Goal: Transaction & Acquisition: Purchase product/service

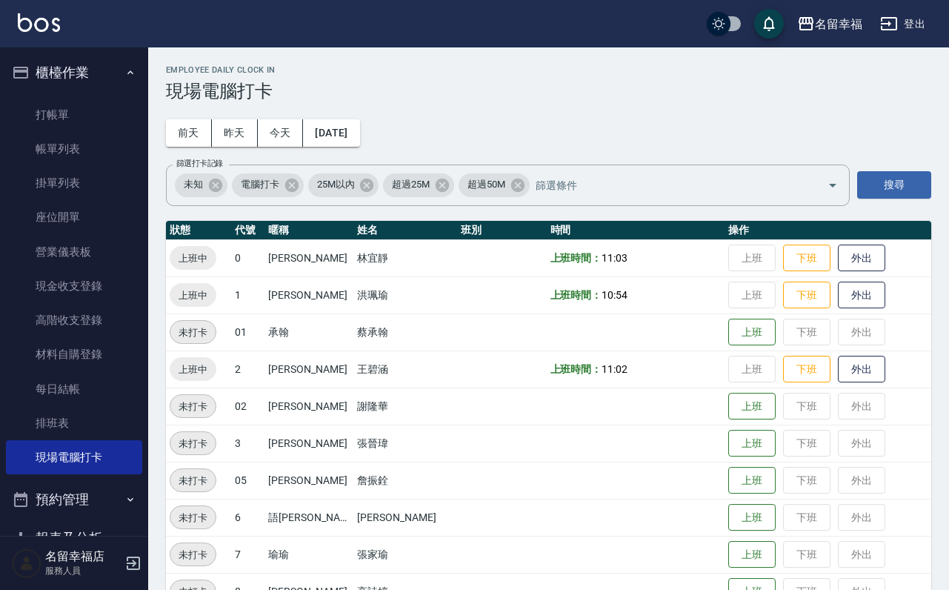
scroll to position [4, 0]
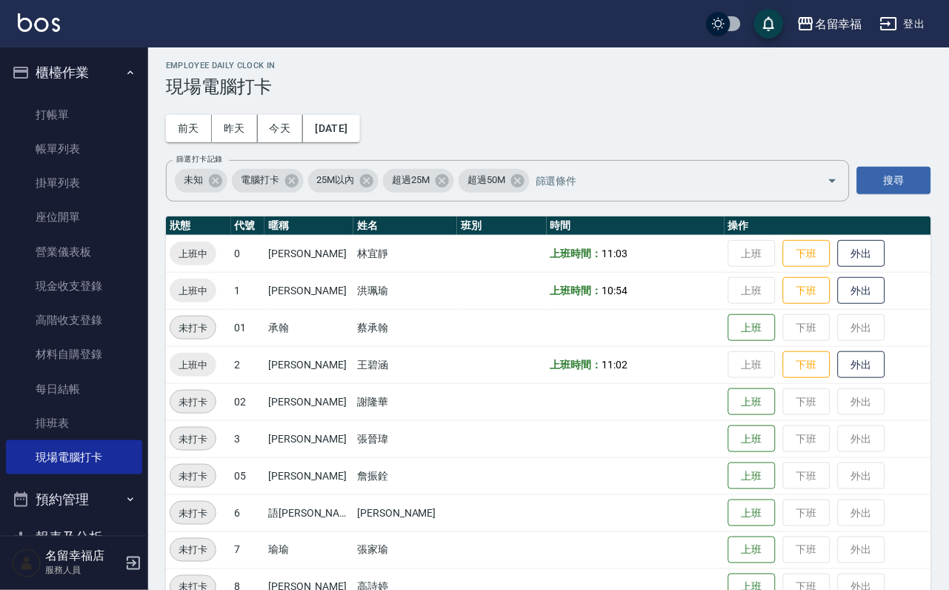
click at [101, 100] on ul "打帳單 帳單列表 掛單列表 座位開單 營業儀表板 現金收支登錄 高階收支登錄 材料自購登錄 每日結帳 排班表 現場電腦打卡" at bounding box center [74, 286] width 136 height 389
click at [102, 113] on link "打帳單" at bounding box center [74, 115] width 136 height 34
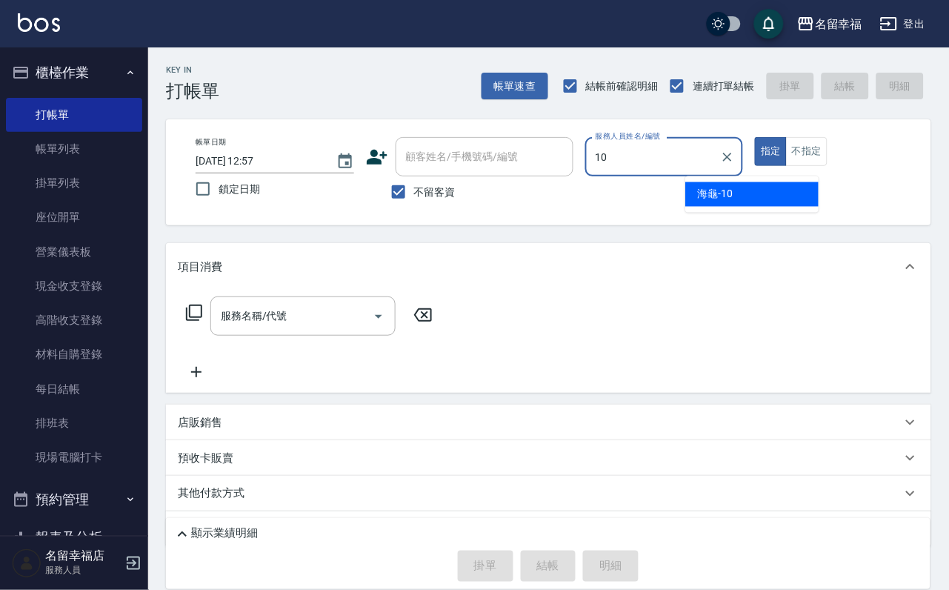
type input "海龜-10"
type button "true"
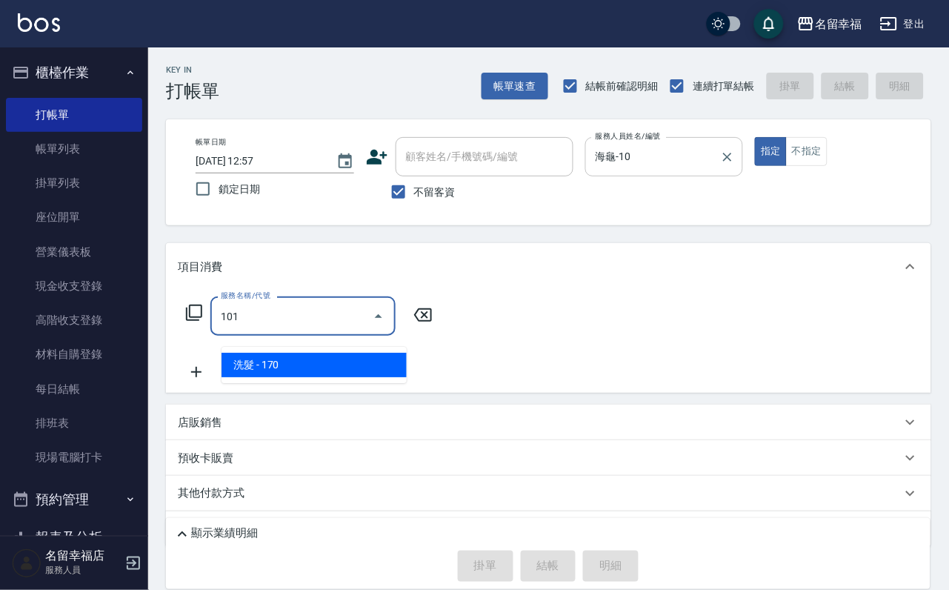
type input "洗髮(101)"
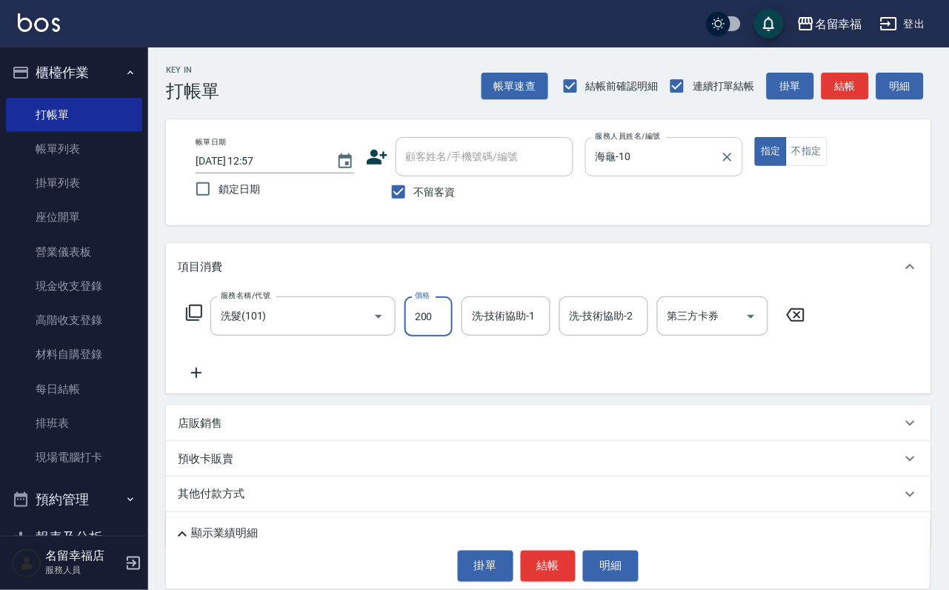
type input "200"
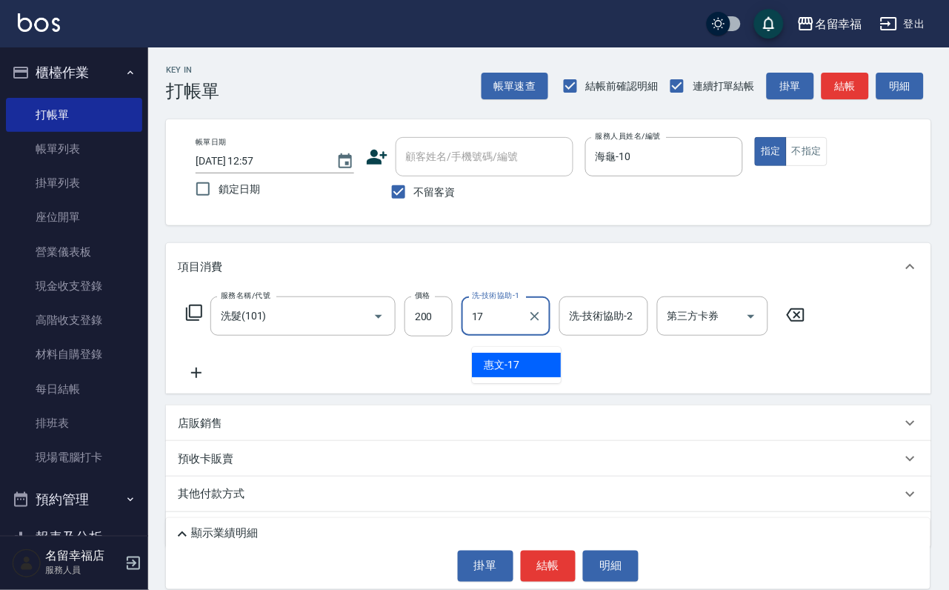
type input "惠文-17"
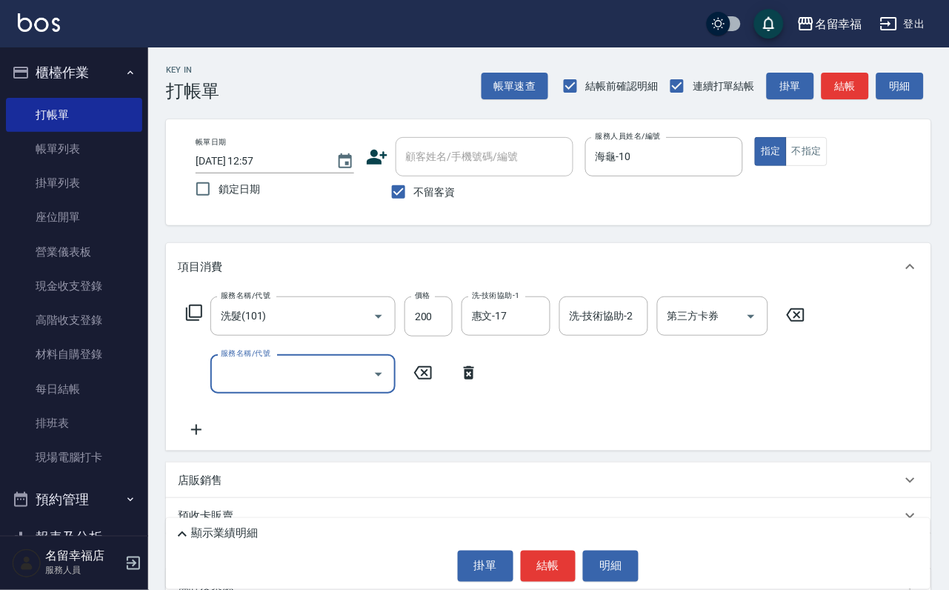
type input "8"
type input "指定單剪(203)"
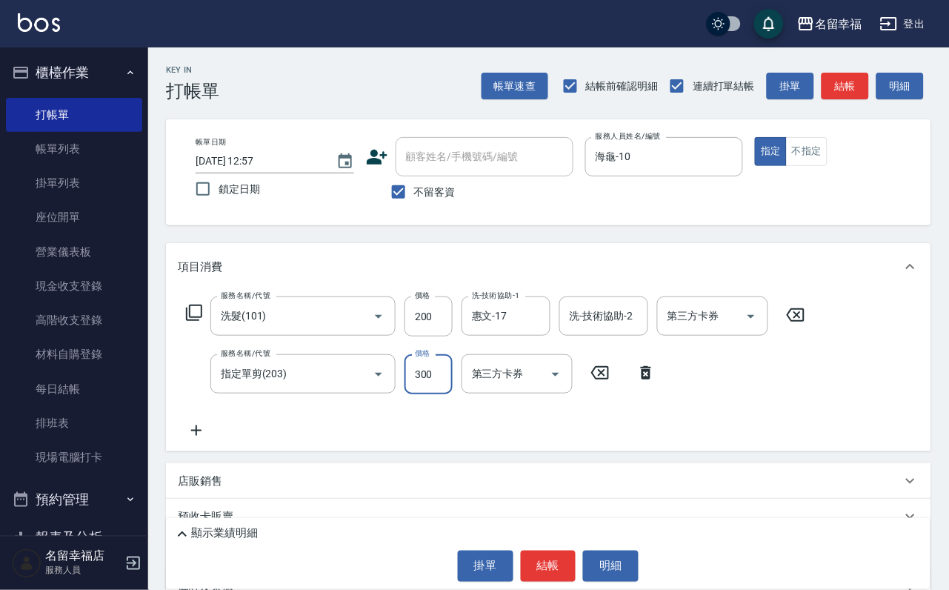
type input "300"
click at [567, 566] on button "結帳" at bounding box center [549, 565] width 56 height 31
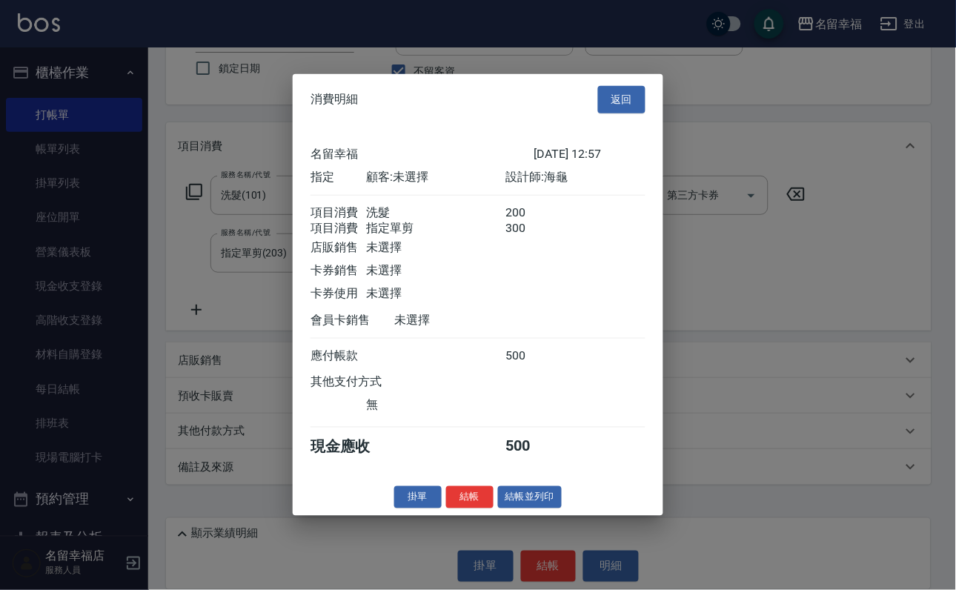
scroll to position [239, 0]
click at [455, 508] on button "結帳" at bounding box center [469, 496] width 47 height 23
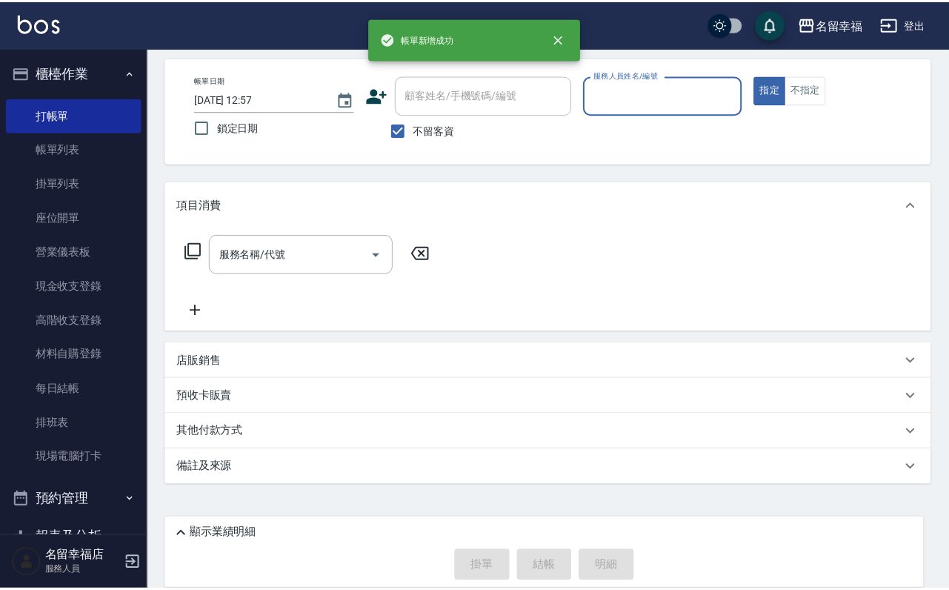
scroll to position [88, 0]
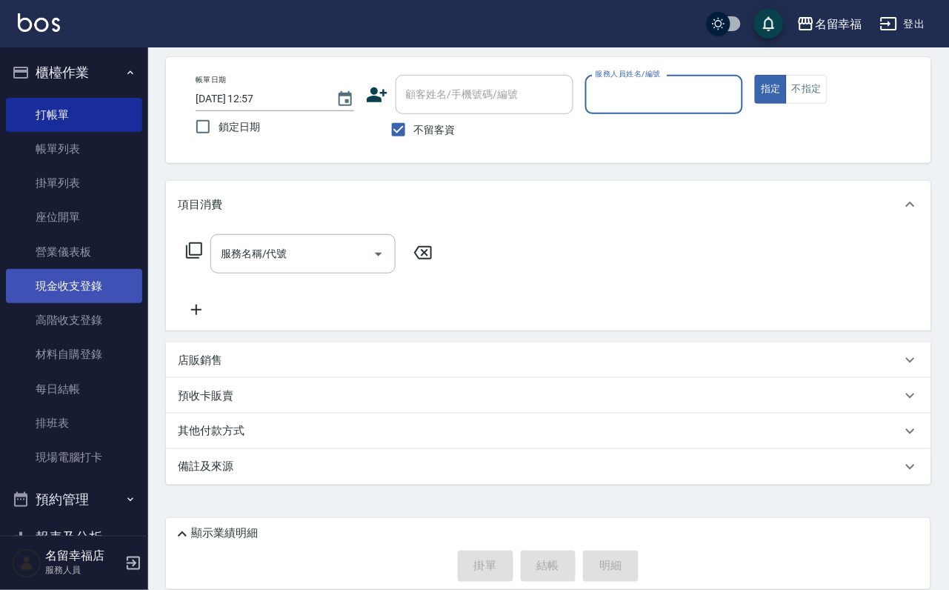
click at [91, 302] on link "現金收支登錄" at bounding box center [74, 286] width 136 height 34
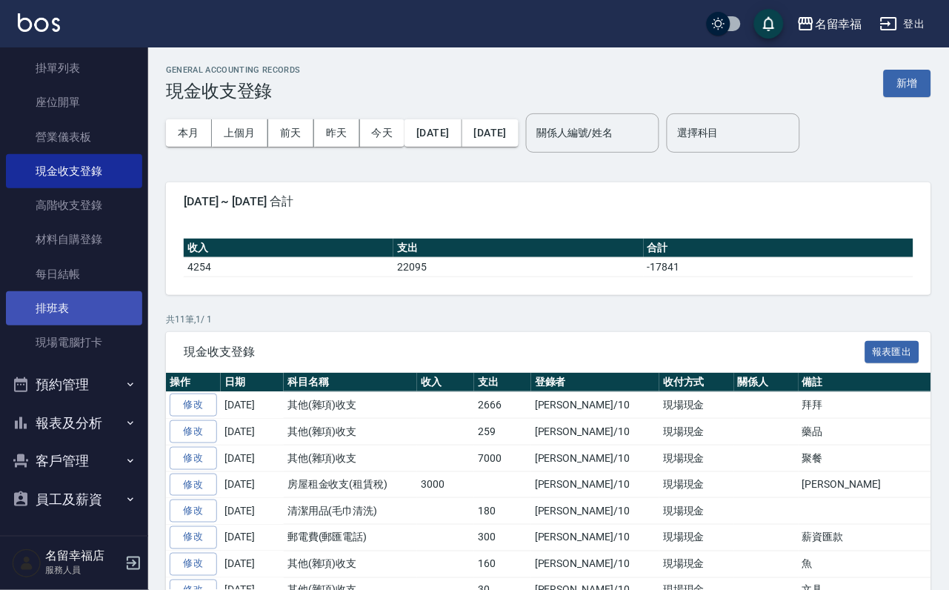
scroll to position [170, 0]
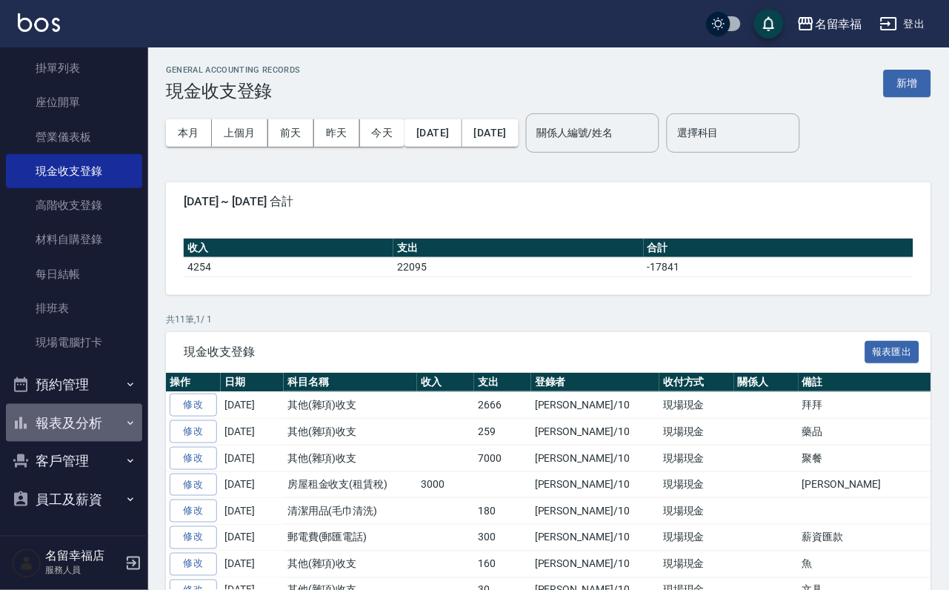
click at [87, 404] on button "報表及分析" at bounding box center [74, 423] width 136 height 39
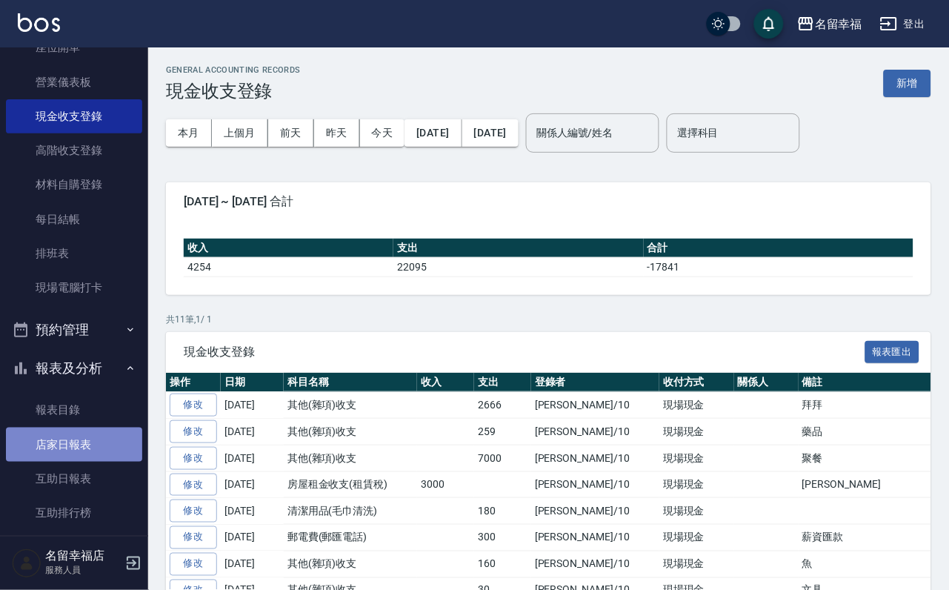
click at [77, 462] on link "店家日報表" at bounding box center [74, 444] width 136 height 34
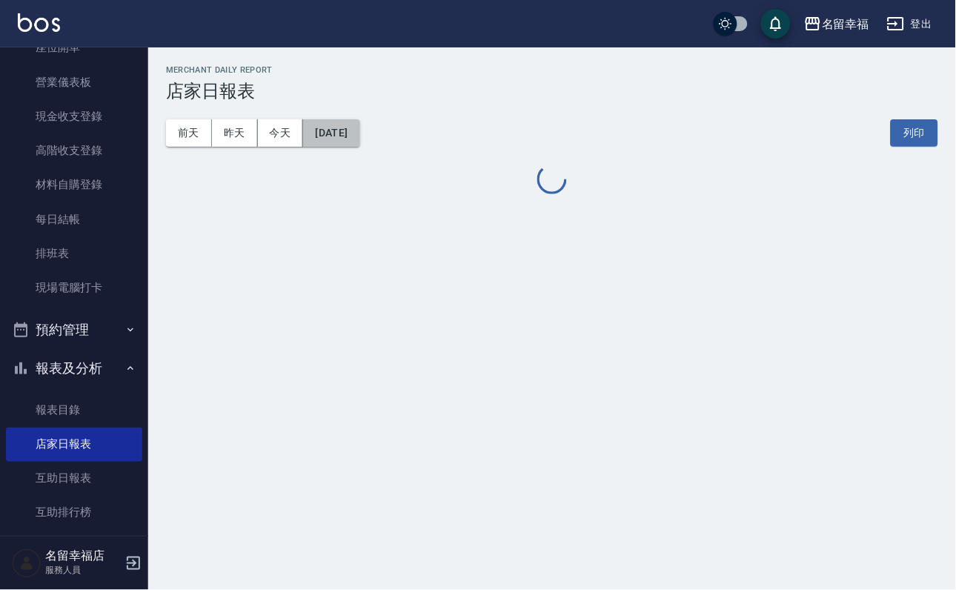
click at [351, 136] on button "[DATE]" at bounding box center [331, 132] width 56 height 27
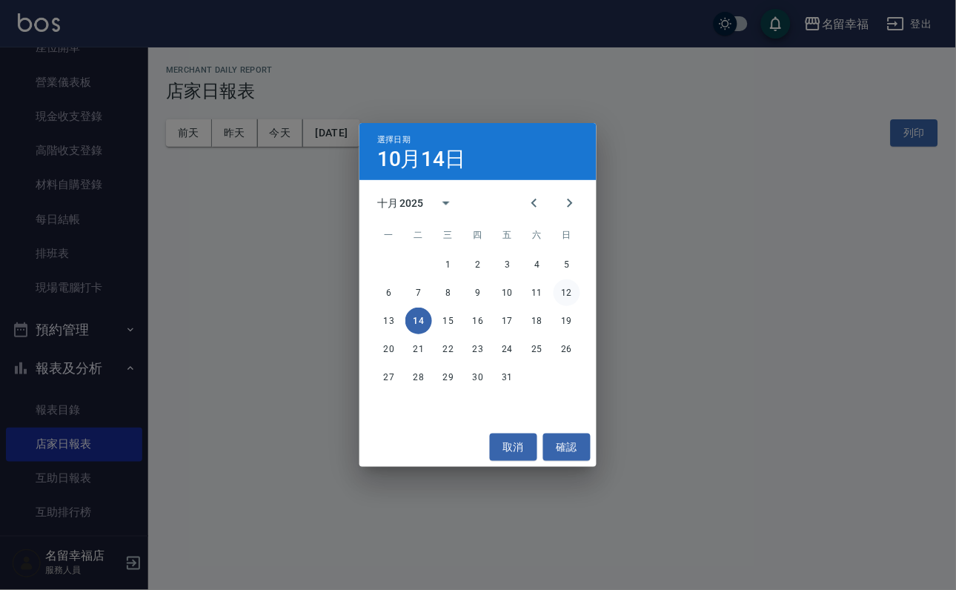
click at [566, 287] on button "12" at bounding box center [566, 292] width 27 height 27
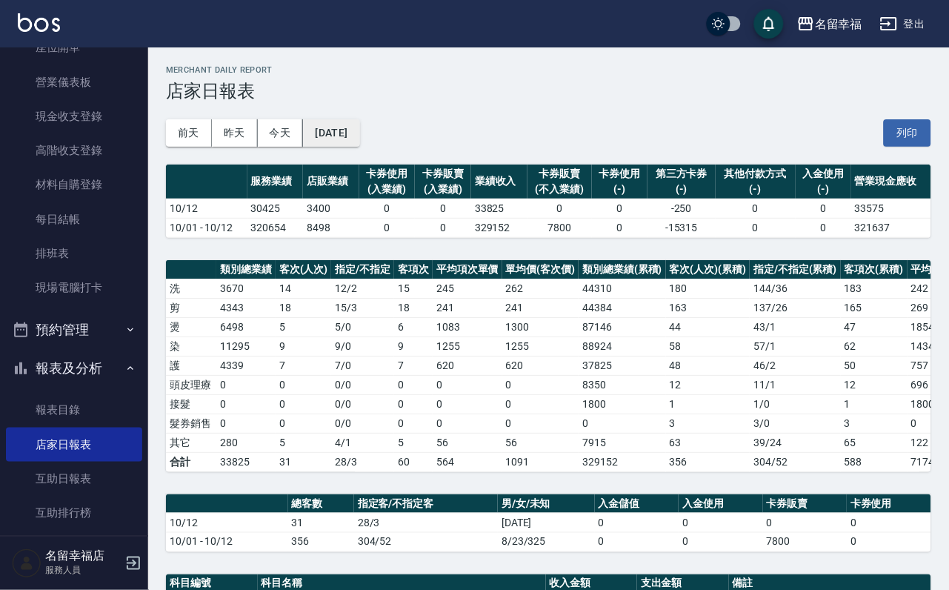
click at [359, 131] on button "[DATE]" at bounding box center [331, 132] width 56 height 27
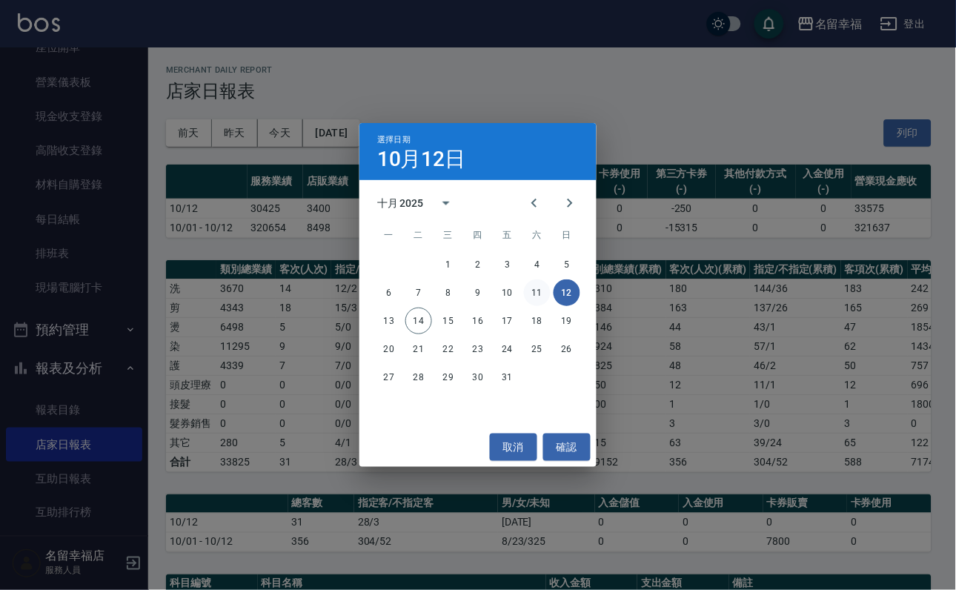
click at [538, 287] on button "11" at bounding box center [537, 292] width 27 height 27
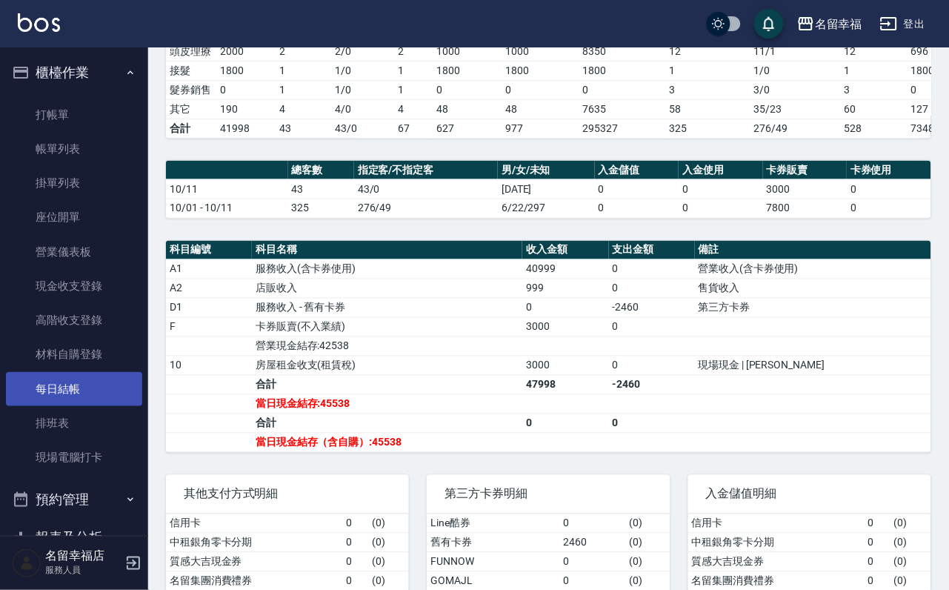
click at [81, 406] on link "每日結帳" at bounding box center [74, 389] width 136 height 34
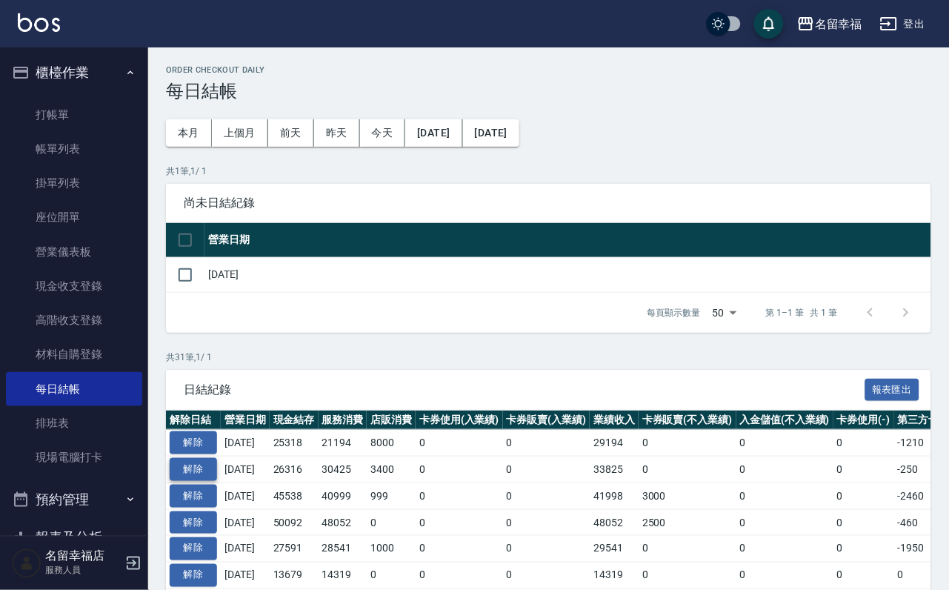
click at [207, 481] on button "解除" at bounding box center [193, 469] width 47 height 23
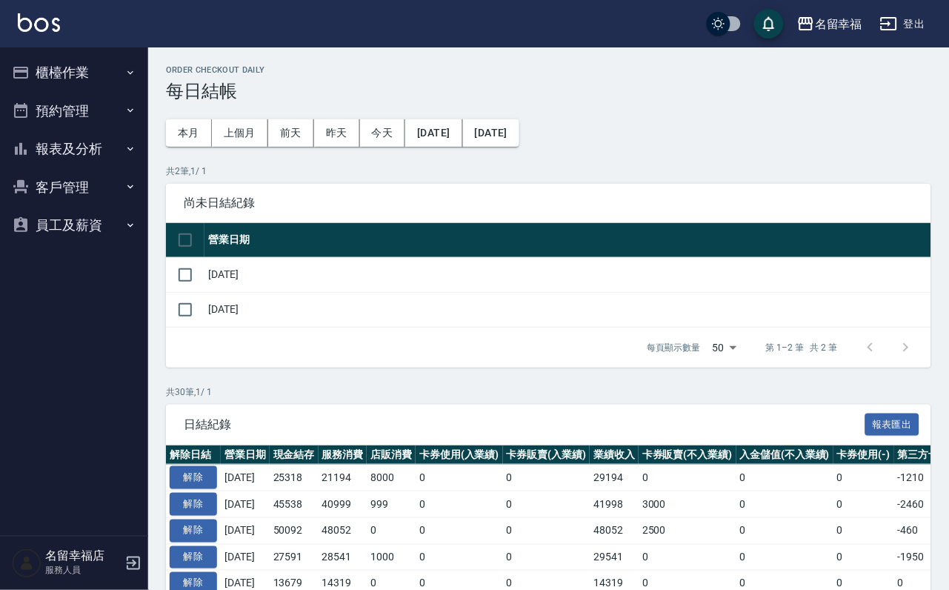
click at [42, 67] on button "櫃檯作業" at bounding box center [74, 72] width 136 height 39
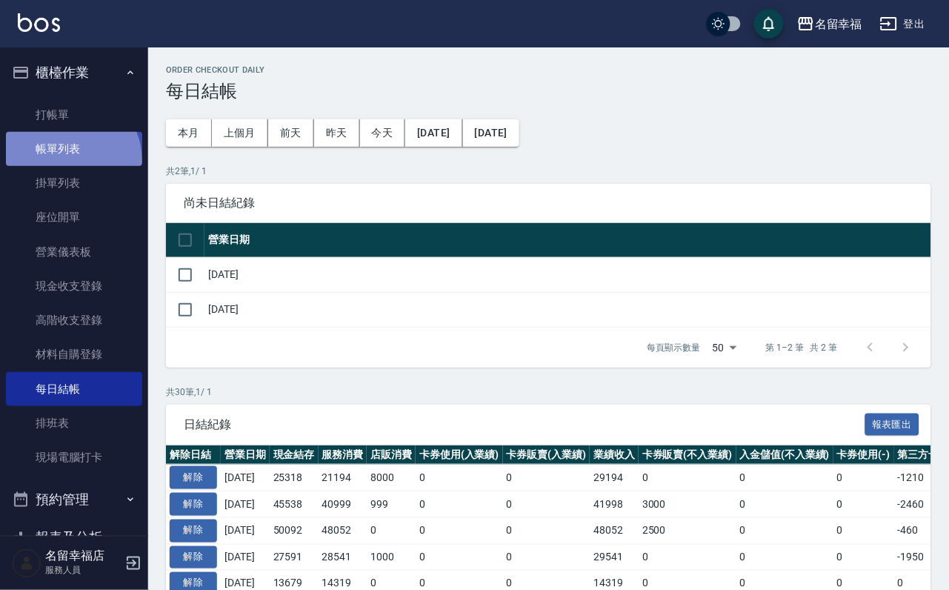
click at [70, 166] on link "帳單列表" at bounding box center [74, 149] width 136 height 34
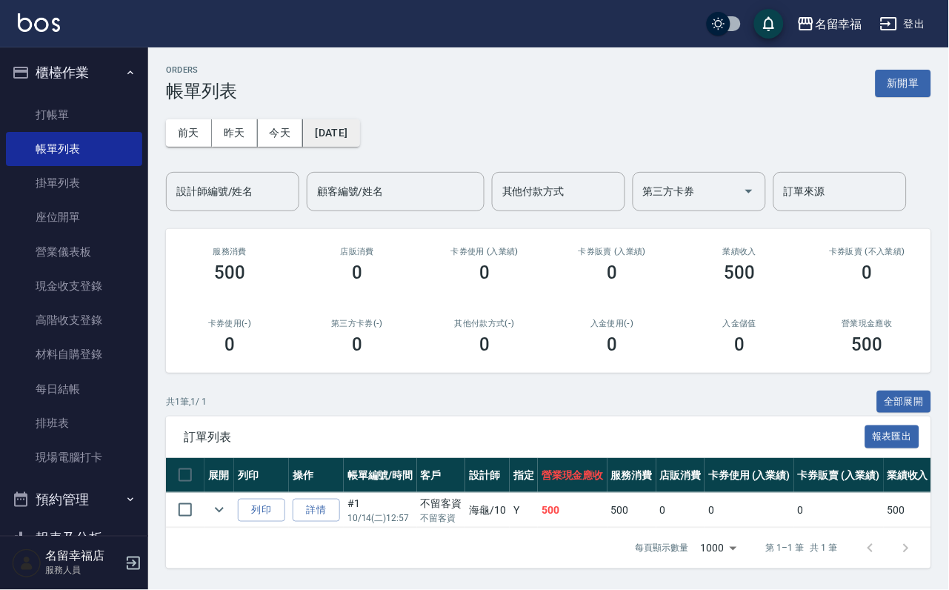
click at [359, 130] on button "2025/10/14" at bounding box center [331, 132] width 56 height 27
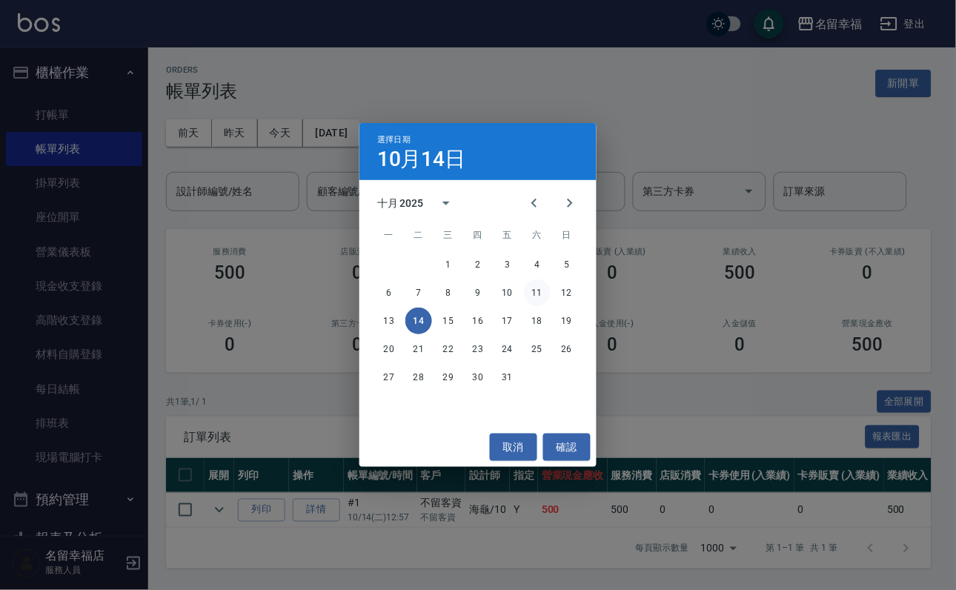
click at [545, 291] on button "11" at bounding box center [537, 292] width 27 height 27
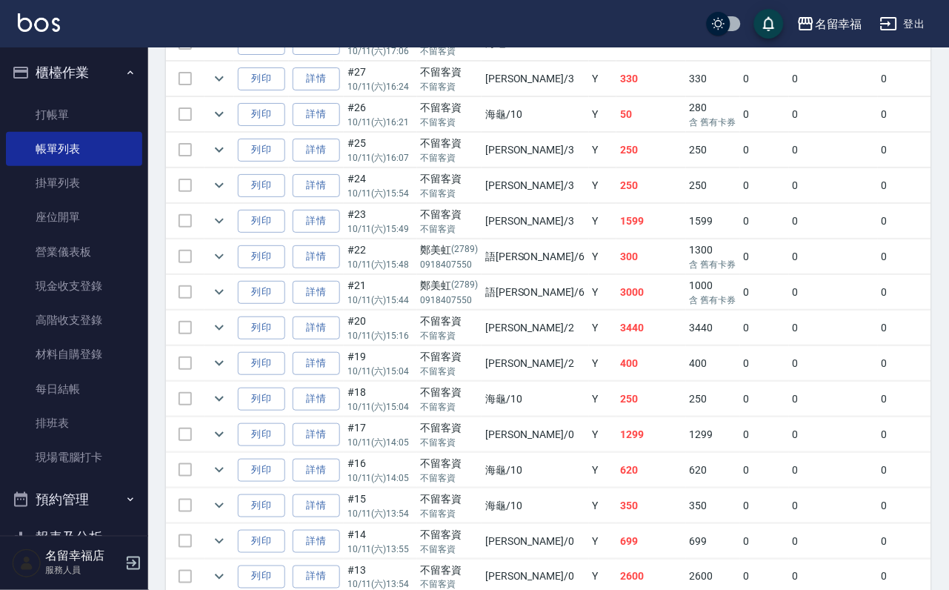
scroll to position [1111, 0]
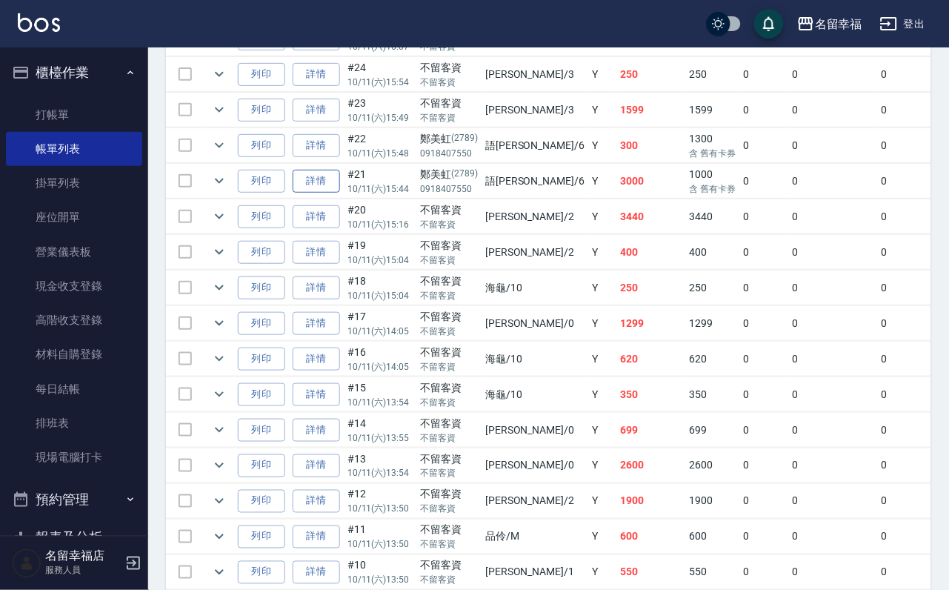
click at [340, 193] on link "詳情" at bounding box center [316, 181] width 47 height 23
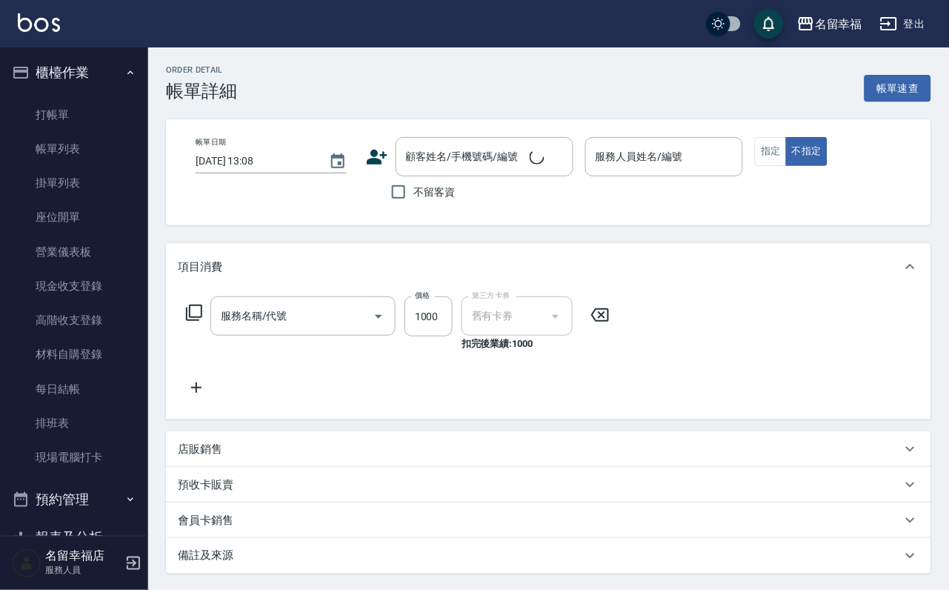
type input "2025/10/11 15:44"
type input "語瑄-6"
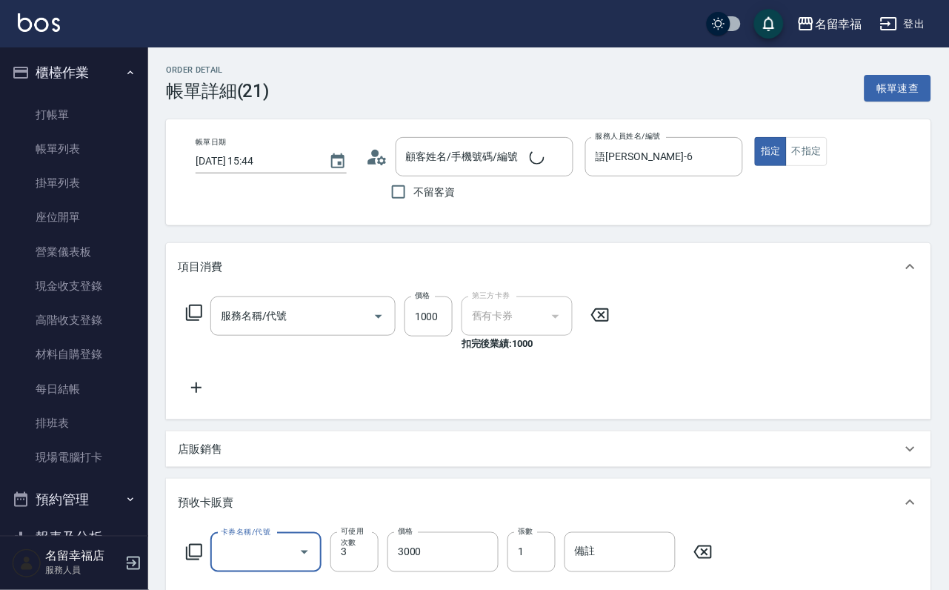
type input "髮原素醫學頭皮養護洗包卡3次抵用/新(613)"
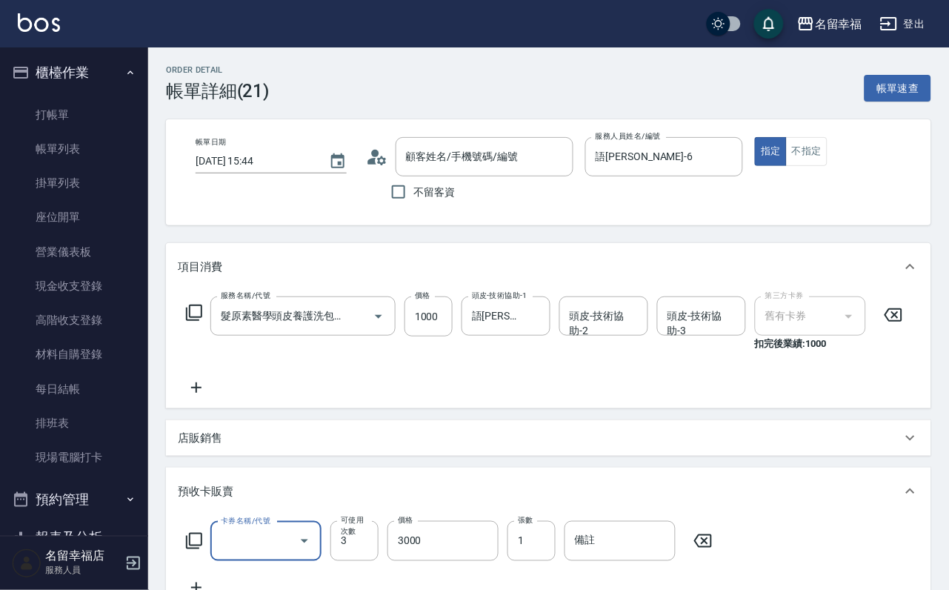
type input "鄭美虹/0918407550/2789"
type input "髮原素醫學頭皮養護包卡3次/新(903)"
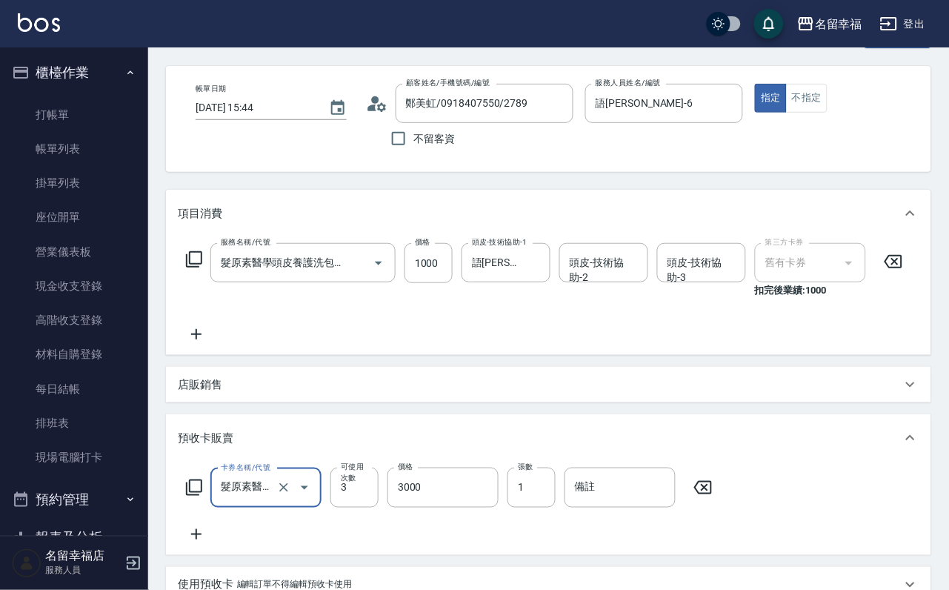
scroll to position [111, 0]
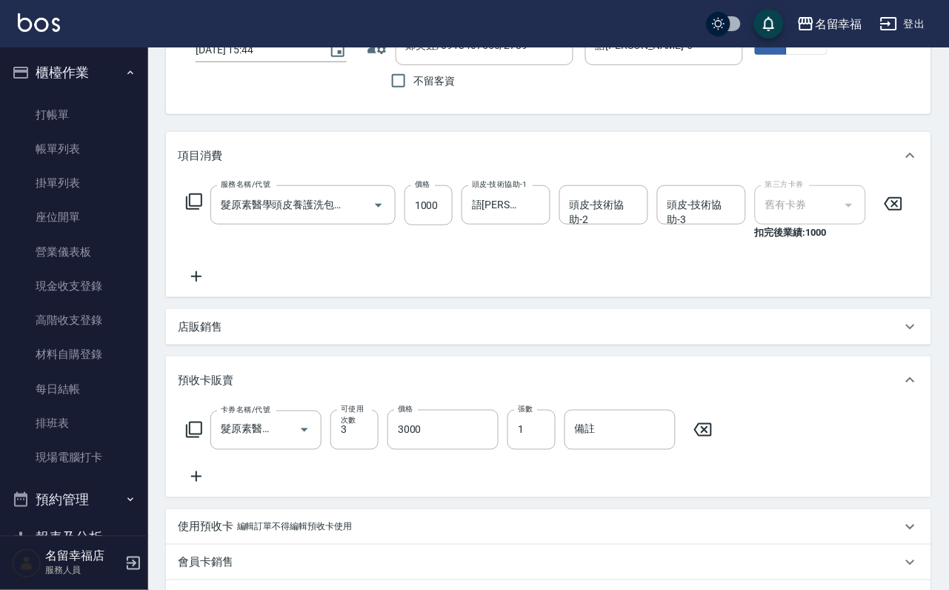
click at [706, 439] on icon at bounding box center [703, 430] width 37 height 18
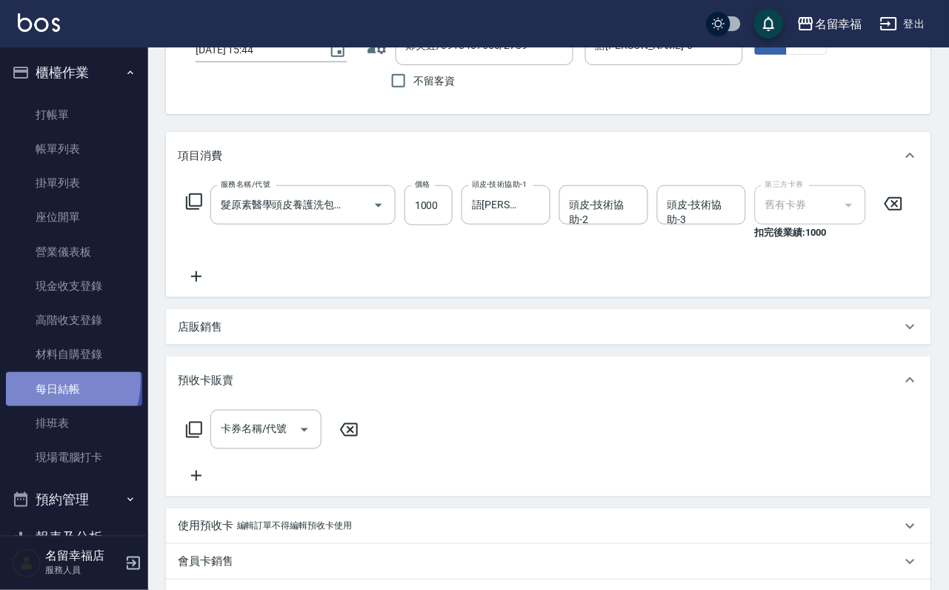
click at [53, 406] on link "每日結帳" at bounding box center [74, 389] width 136 height 34
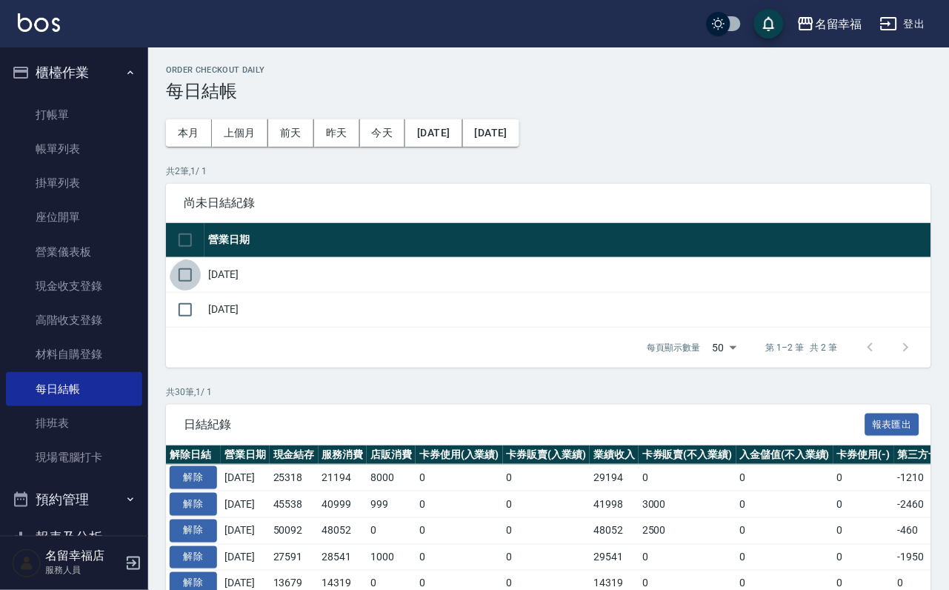
click at [200, 290] on input "checkbox" at bounding box center [185, 274] width 31 height 31
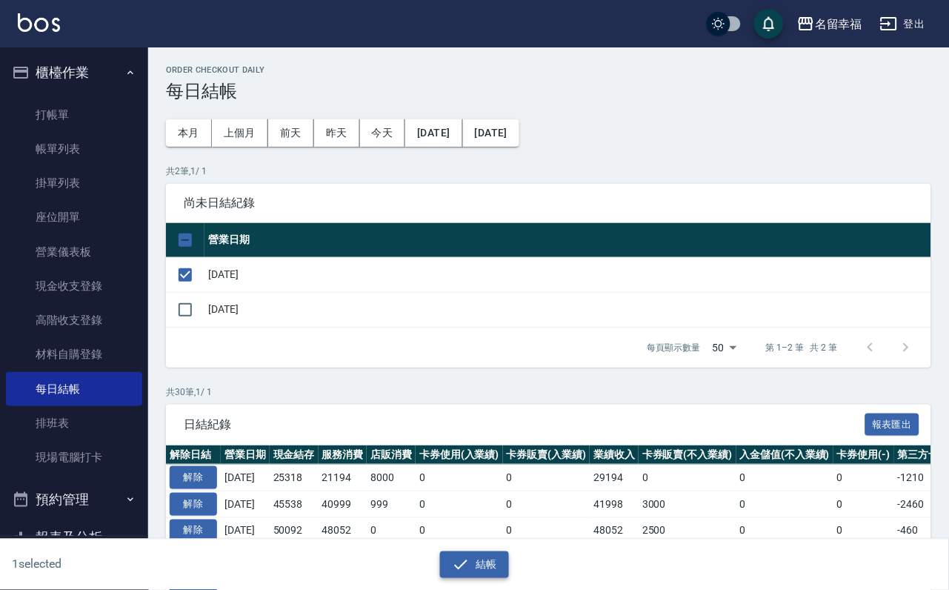
click at [454, 559] on icon "button" at bounding box center [461, 565] width 18 height 18
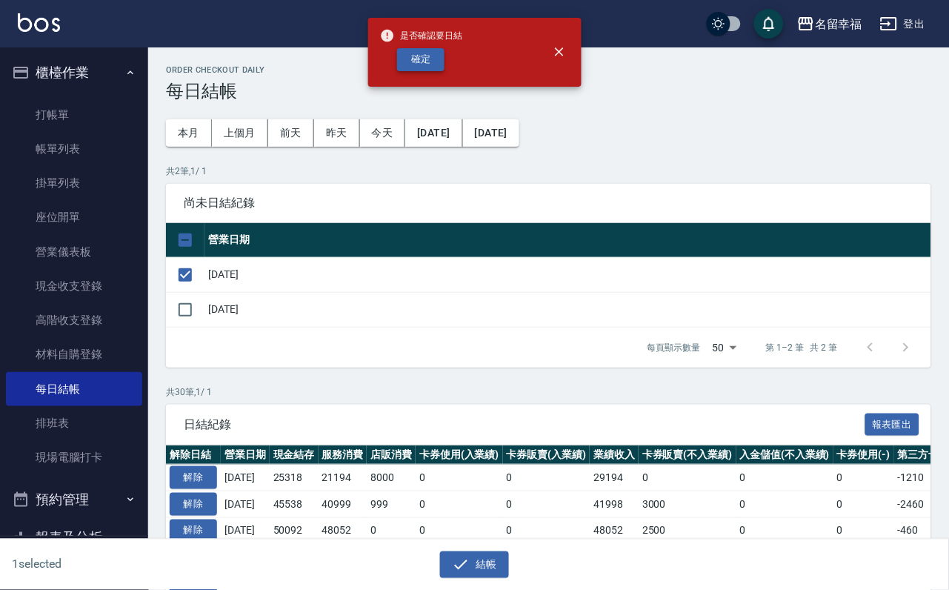
click at [444, 59] on button "確定" at bounding box center [420, 59] width 47 height 23
checkbox input "false"
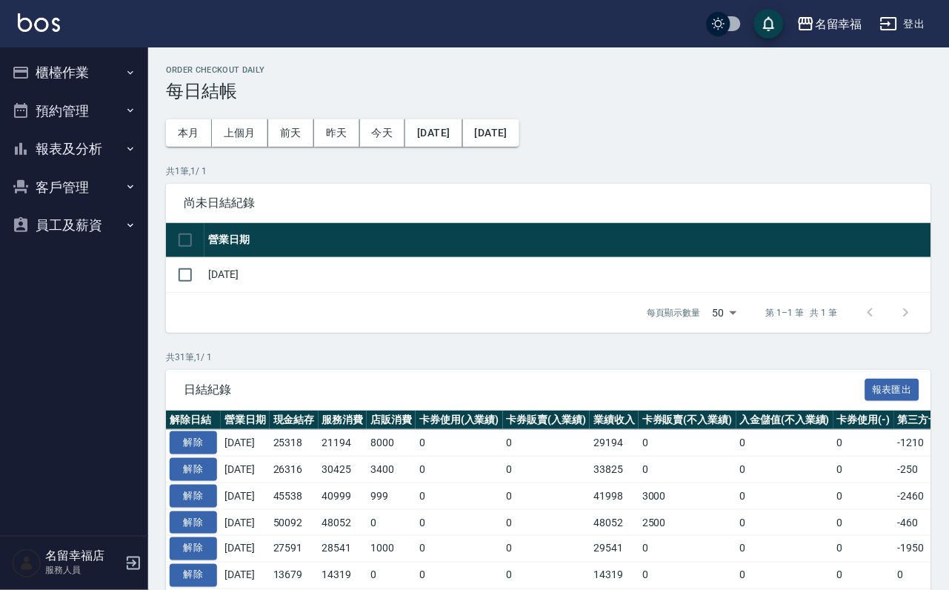
click at [71, 151] on button "報表及分析" at bounding box center [74, 149] width 136 height 39
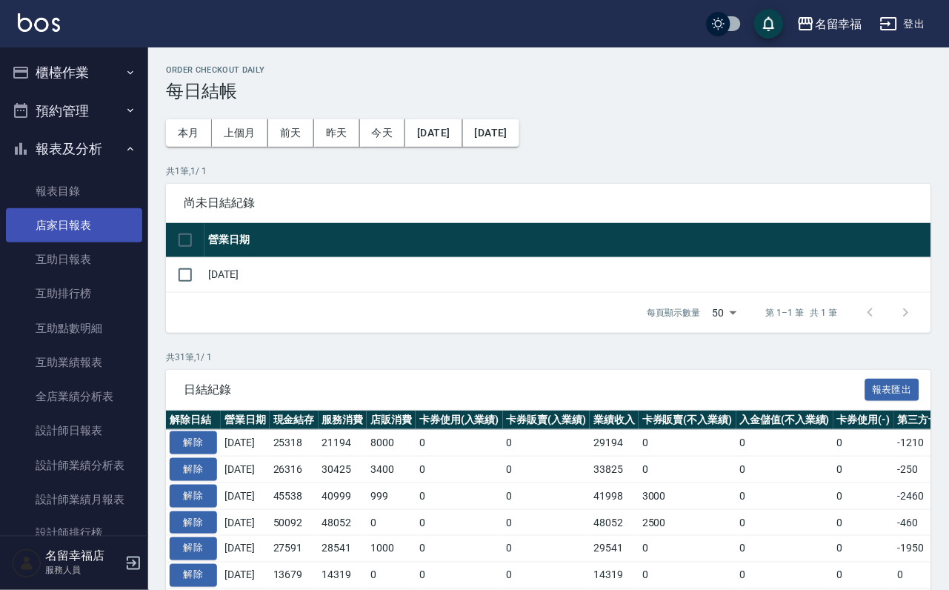
click at [84, 239] on link "店家日報表" at bounding box center [74, 225] width 136 height 34
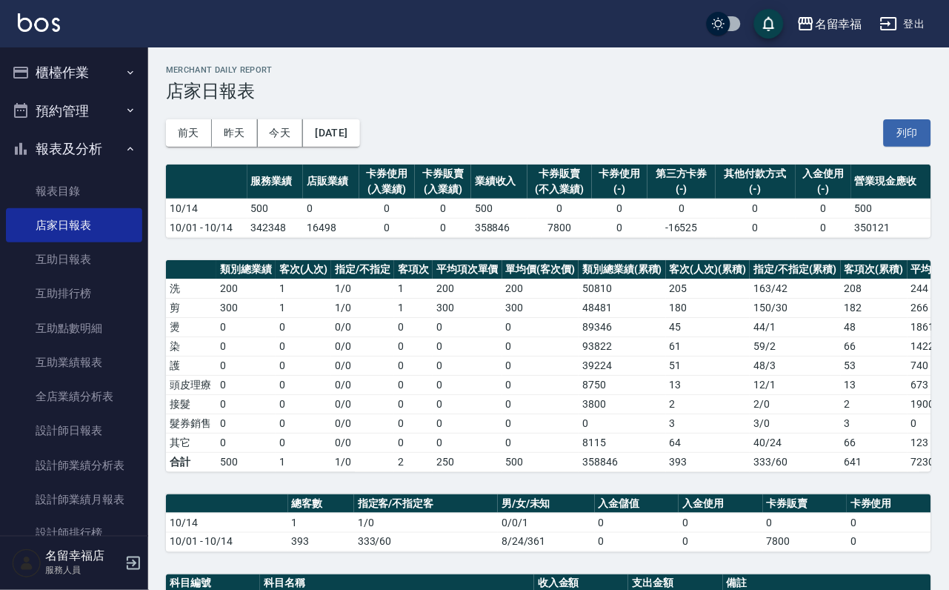
click at [393, 114] on div "前天 昨天 今天 2025/10/14 列印" at bounding box center [548, 132] width 765 height 63
click at [359, 124] on button "[DATE]" at bounding box center [331, 132] width 56 height 27
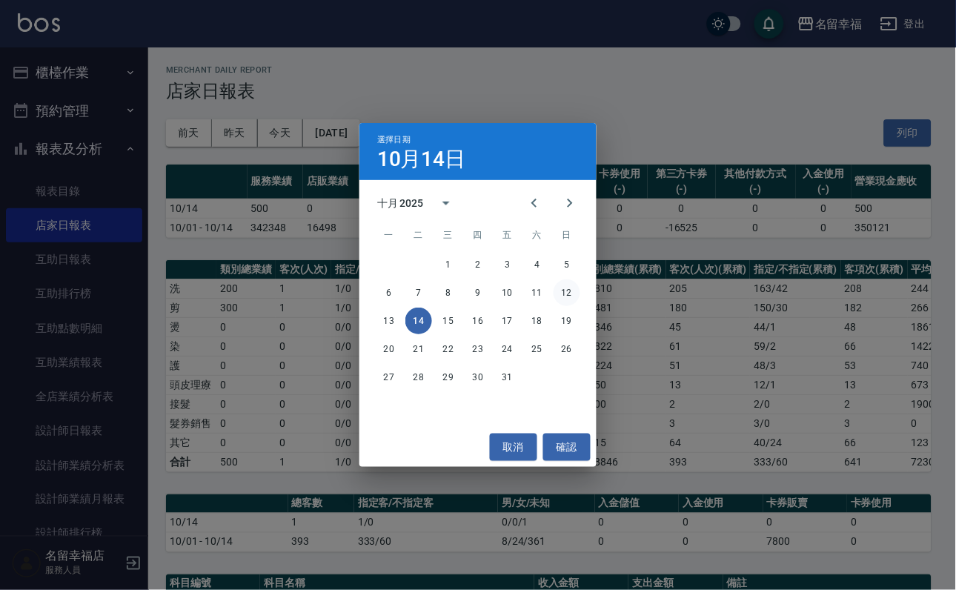
click at [567, 287] on button "12" at bounding box center [566, 292] width 27 height 27
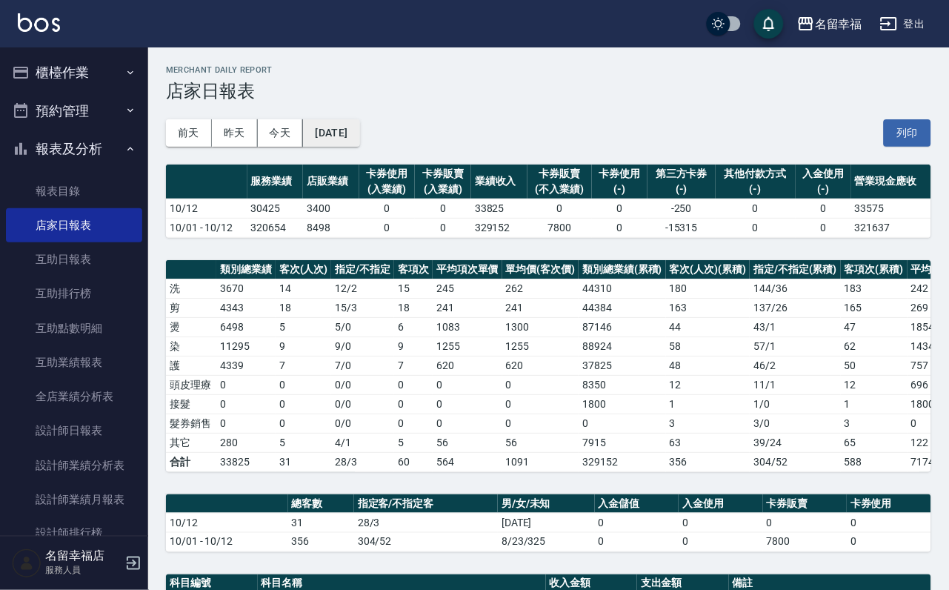
click at [359, 140] on button "[DATE]" at bounding box center [331, 132] width 56 height 27
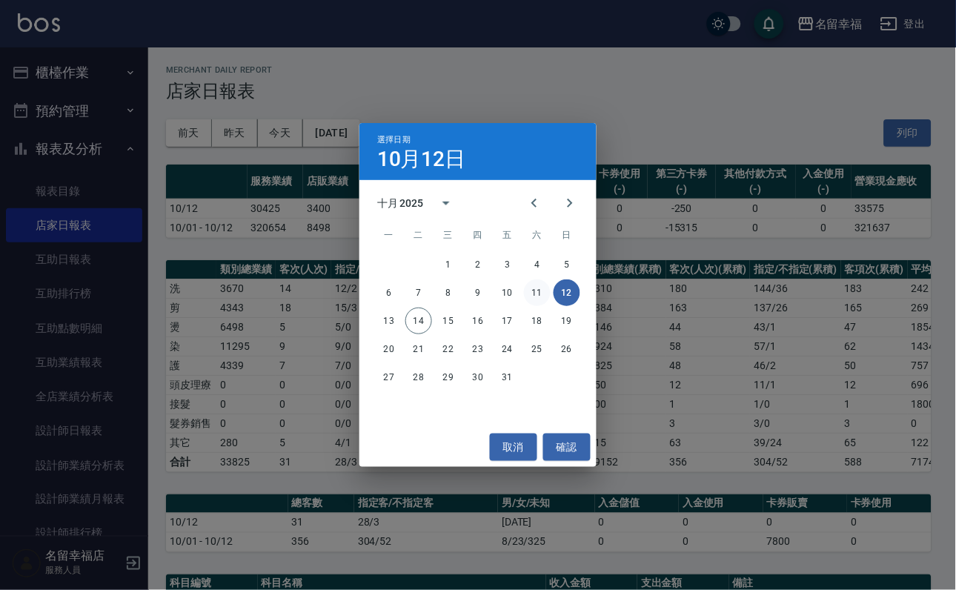
click at [536, 295] on button "11" at bounding box center [537, 292] width 27 height 27
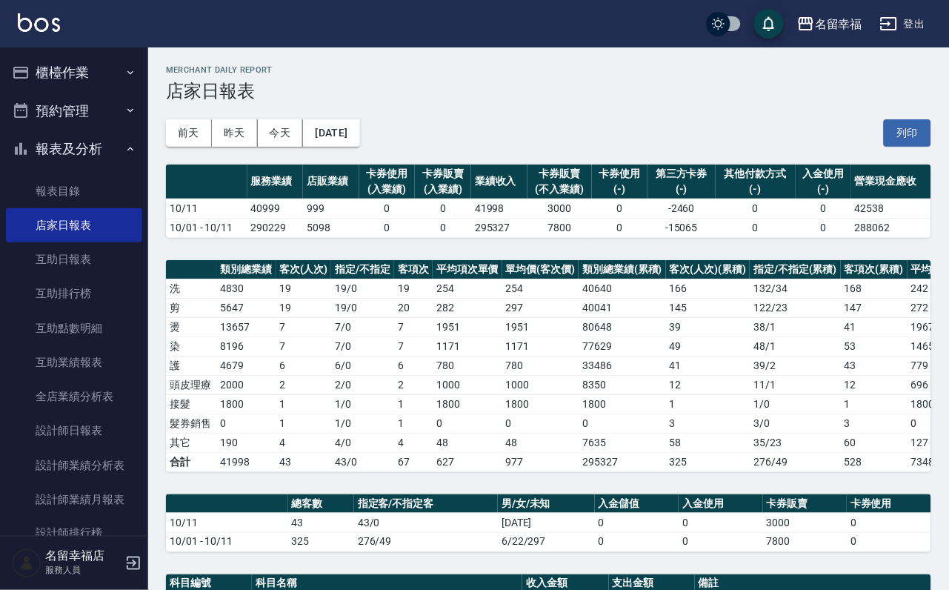
click at [86, 75] on button "櫃檯作業" at bounding box center [74, 72] width 136 height 39
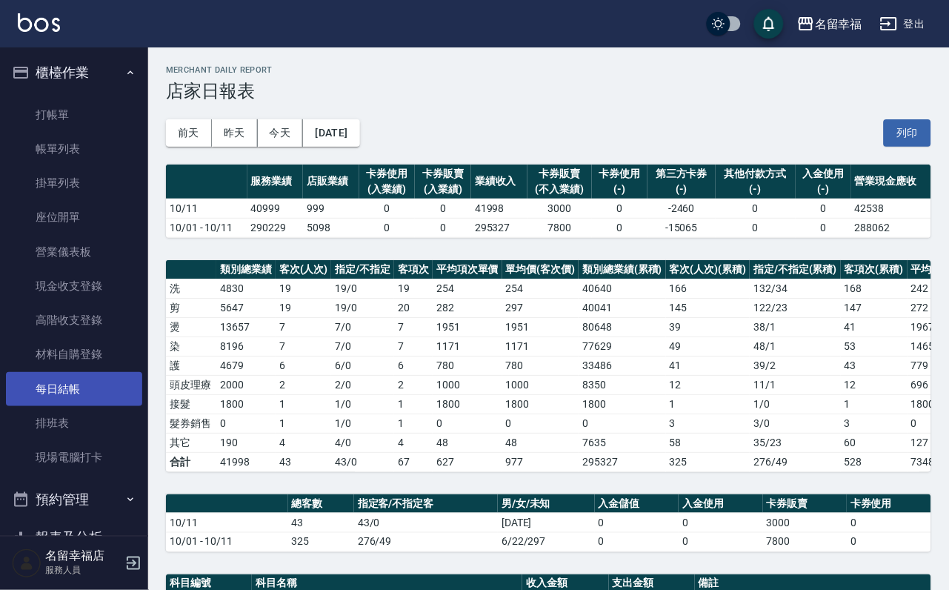
click at [81, 404] on link "每日結帳" at bounding box center [74, 389] width 136 height 34
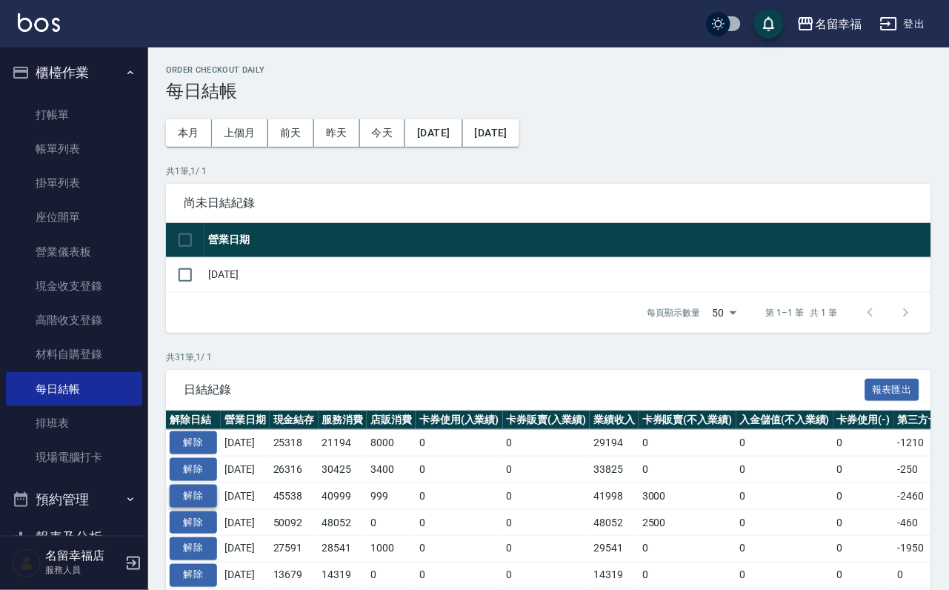
click at [197, 507] on button "解除" at bounding box center [193, 496] width 47 height 23
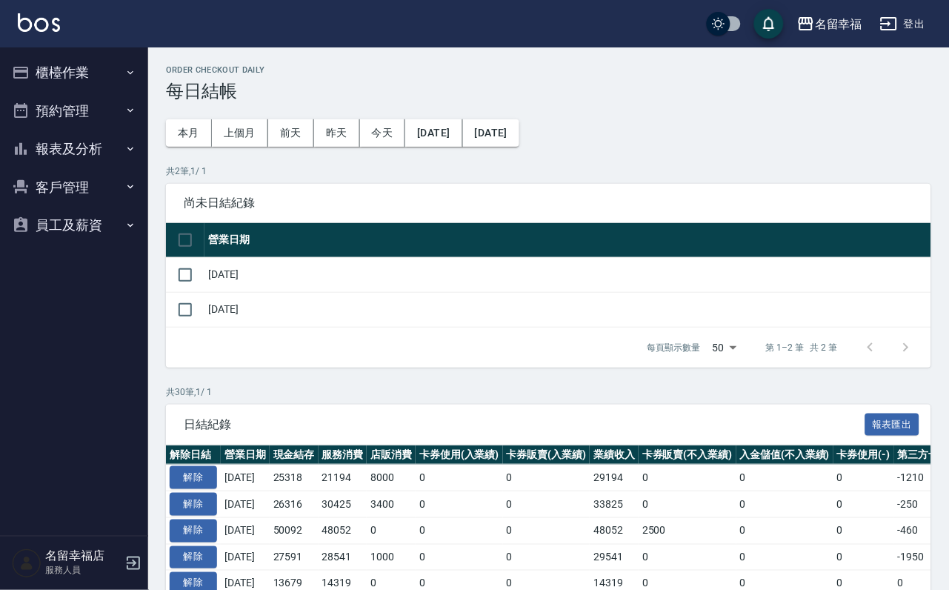
click at [67, 70] on button "櫃檯作業" at bounding box center [74, 72] width 136 height 39
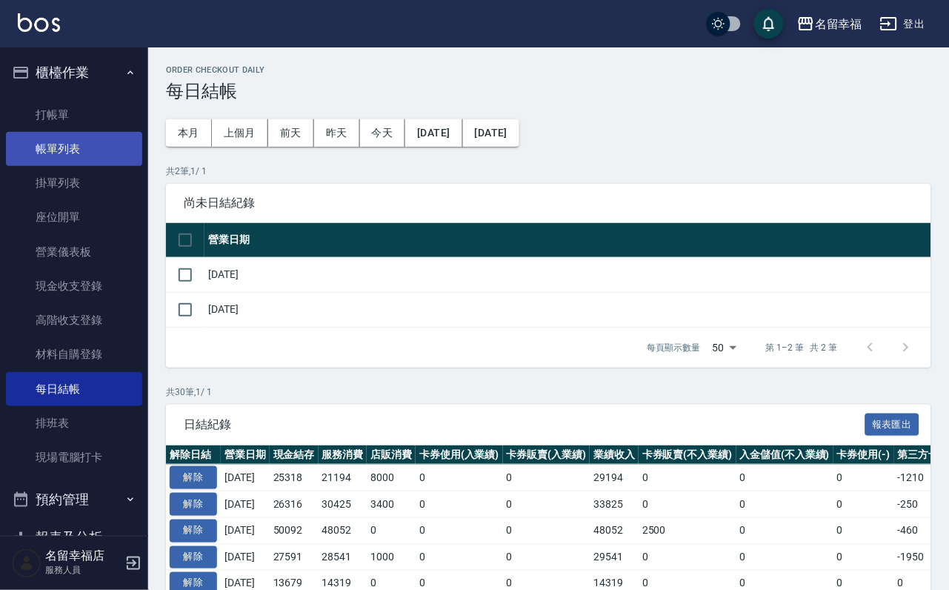
click at [76, 166] on link "帳單列表" at bounding box center [74, 149] width 136 height 34
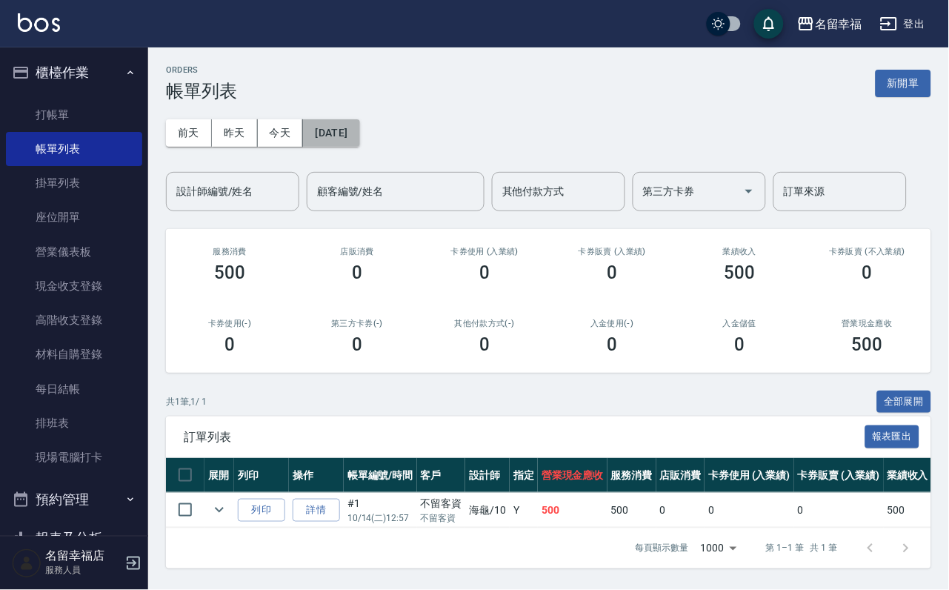
click at [359, 142] on button "[DATE]" at bounding box center [331, 132] width 56 height 27
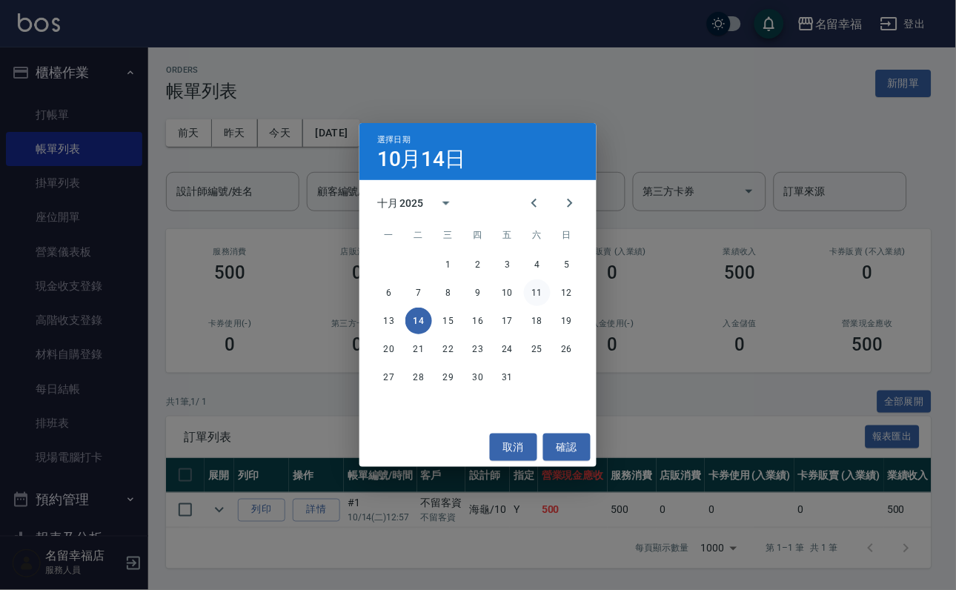
click at [531, 287] on button "11" at bounding box center [537, 292] width 27 height 27
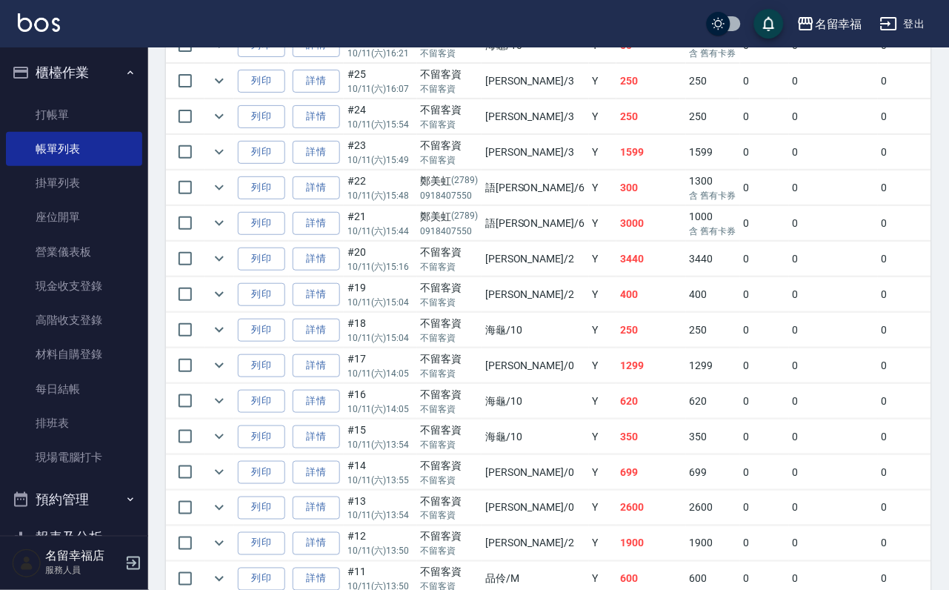
scroll to position [1111, 0]
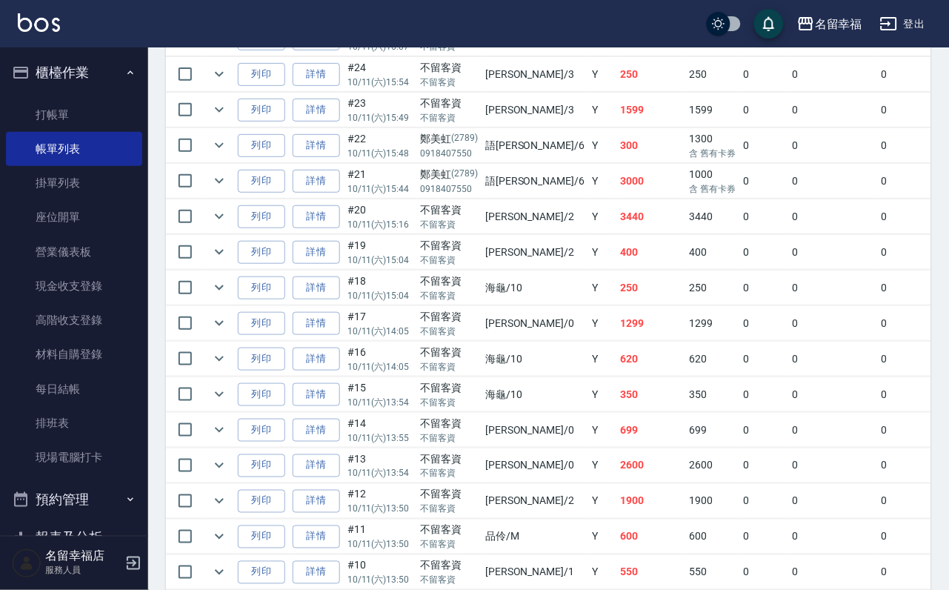
click at [331, 193] on link "詳情" at bounding box center [316, 181] width 47 height 23
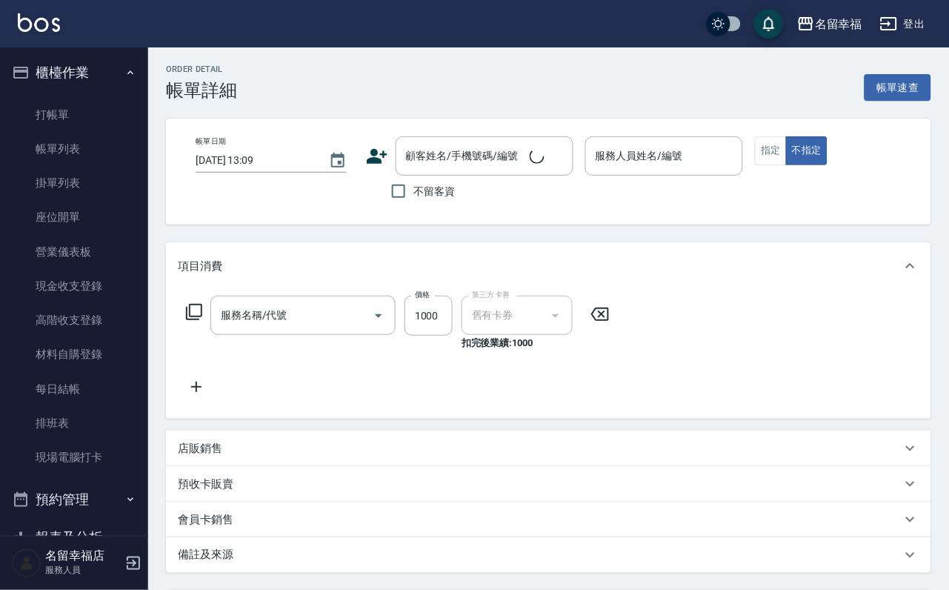
type input "2025/10/11 15:44"
type input "語瑄-6"
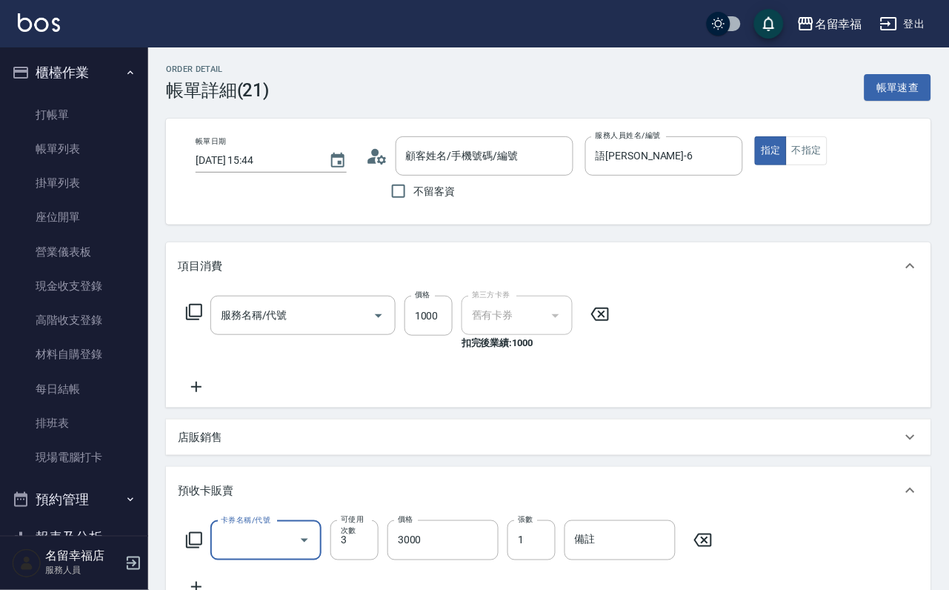
scroll to position [4, 0]
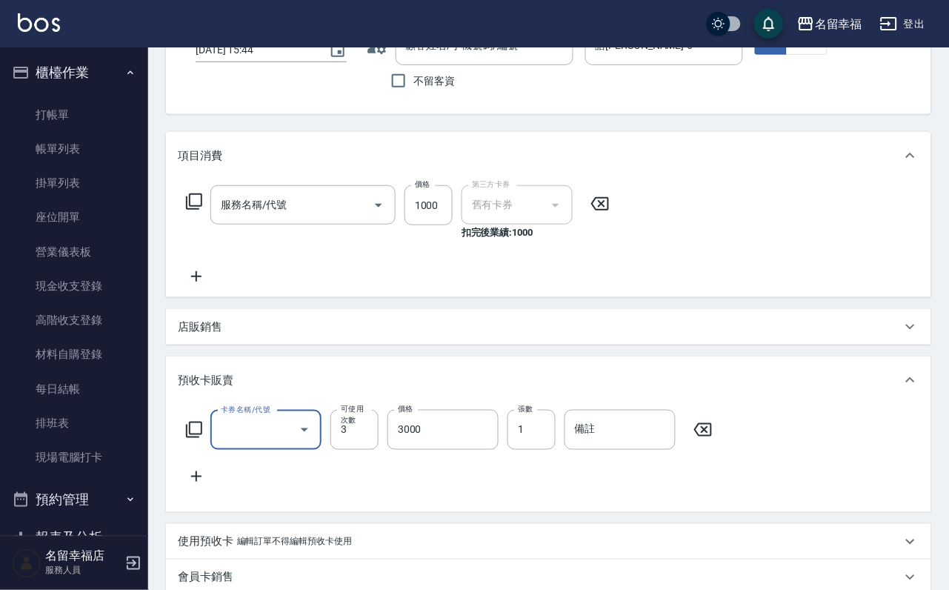
type input "鄭美虹/0918407550/2789"
type input "髮原素醫學頭皮養護洗包卡3次抵用/新(613)"
type input "髮原素醫學頭皮養護包卡3次/新(903)"
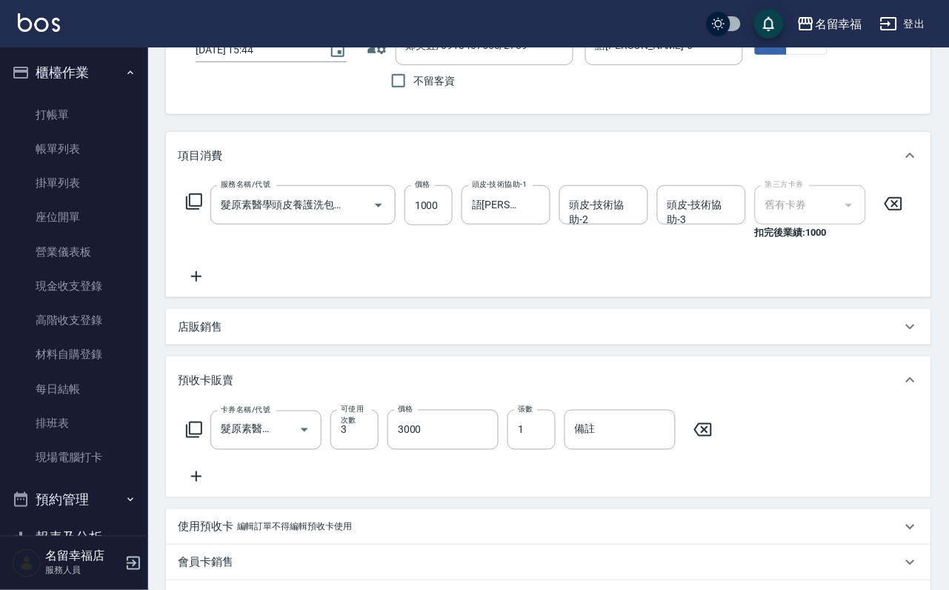
click at [708, 439] on icon at bounding box center [703, 430] width 37 height 18
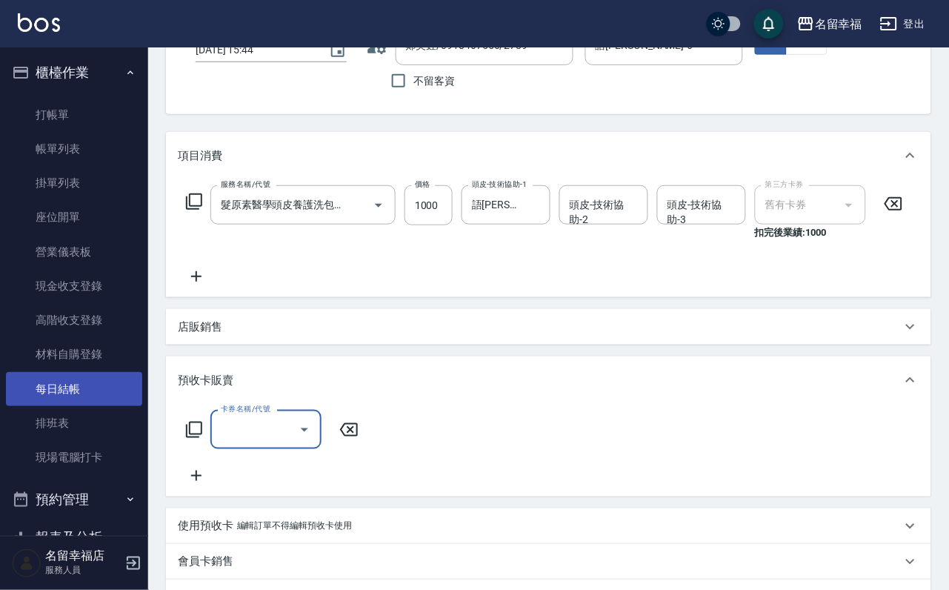
click at [73, 406] on link "每日結帳" at bounding box center [74, 389] width 136 height 34
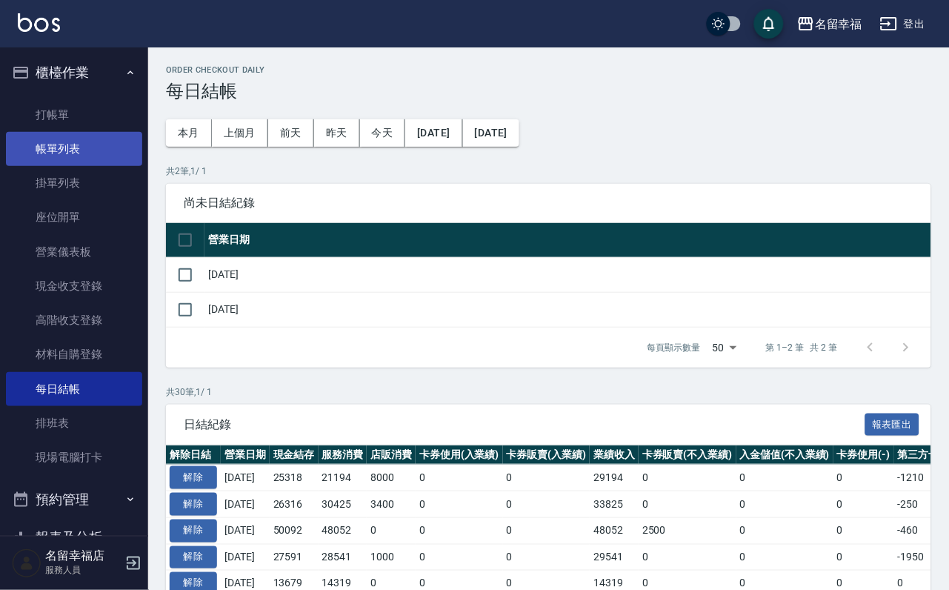
click at [70, 154] on link "帳單列表" at bounding box center [74, 149] width 136 height 34
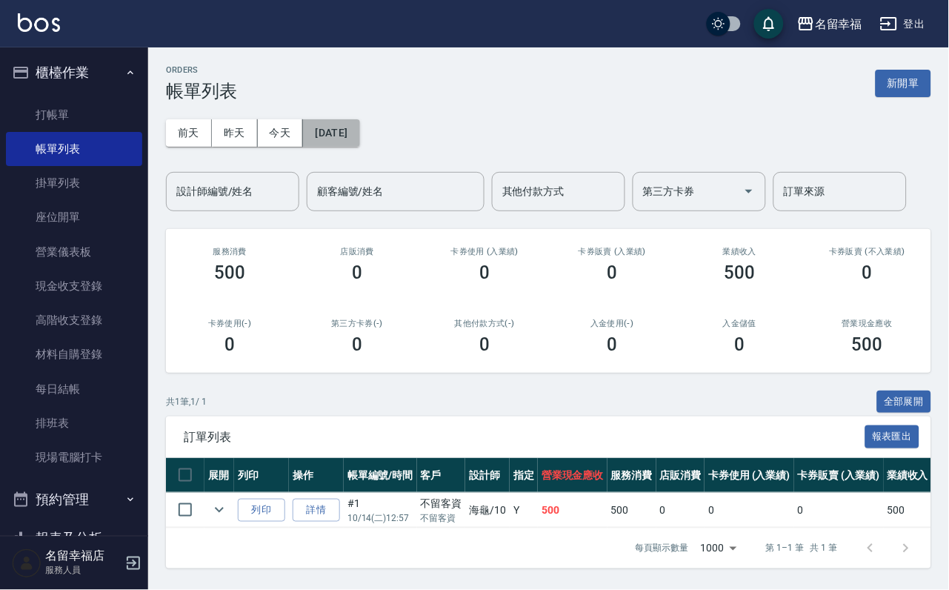
click at [359, 144] on button "2025/10/14" at bounding box center [331, 132] width 56 height 27
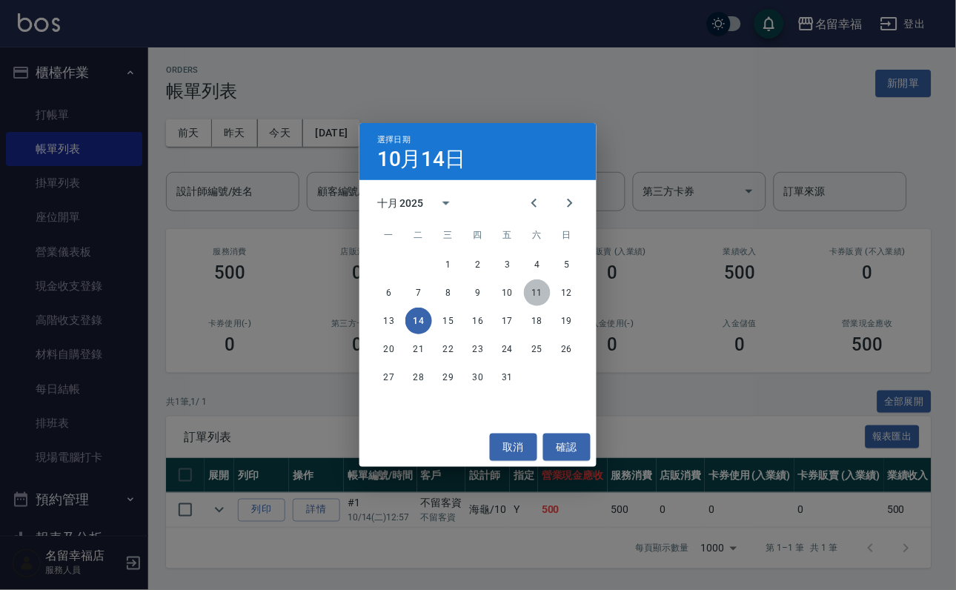
click at [527, 296] on button "11" at bounding box center [537, 292] width 27 height 27
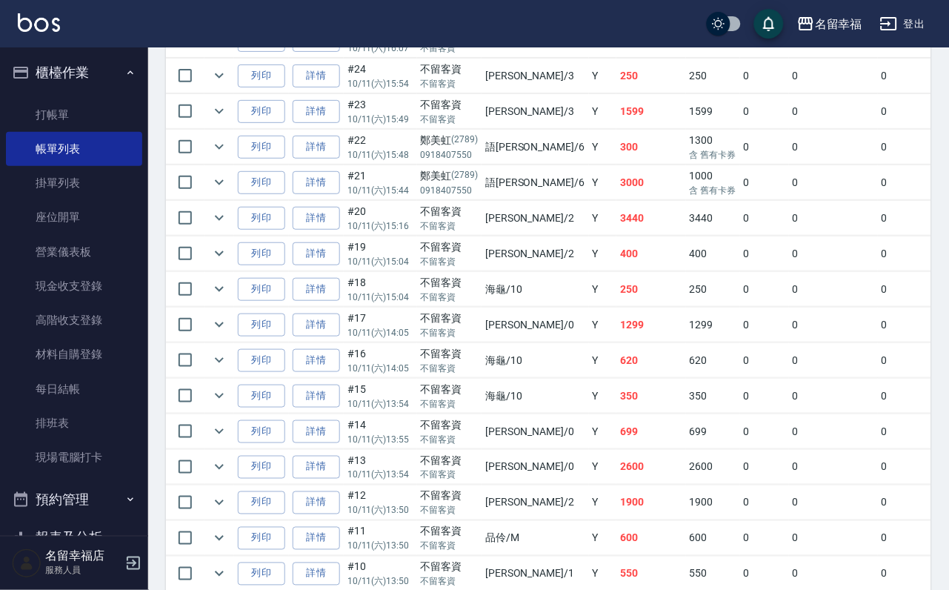
scroll to position [1111, 0]
click at [340, 193] on link "詳情" at bounding box center [316, 181] width 47 height 23
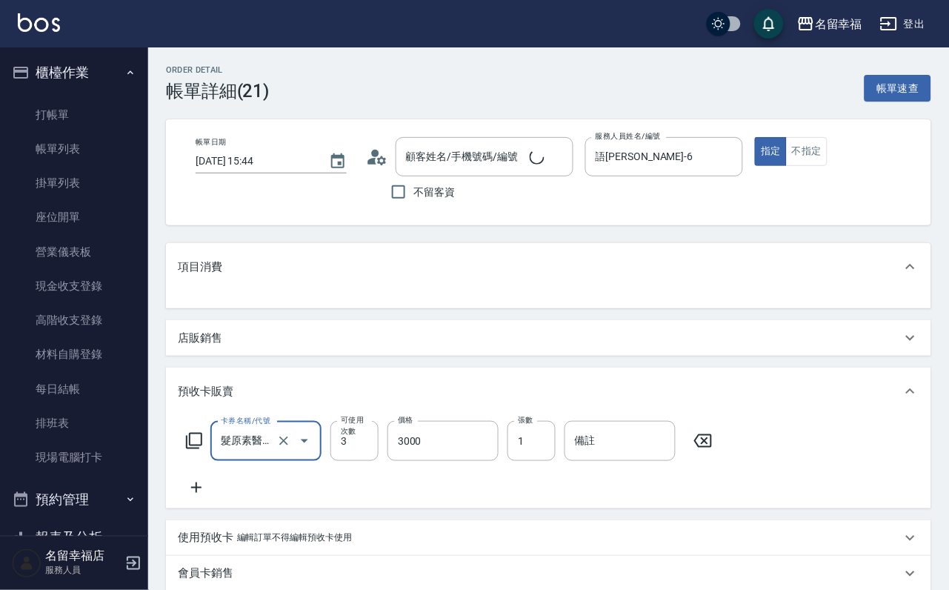
type input "鄭美虹/0918407550/2789"
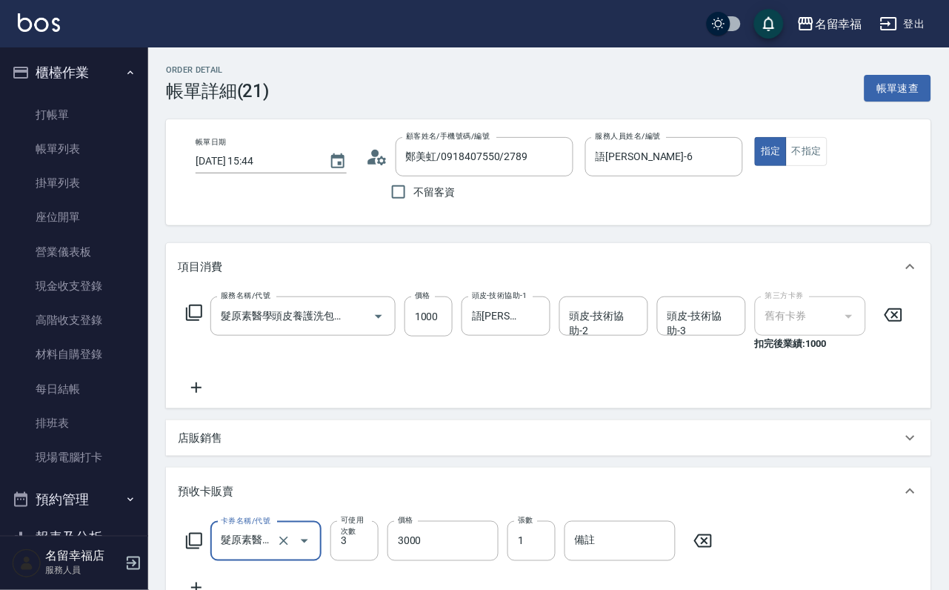
click at [712, 547] on icon at bounding box center [703, 540] width 18 height 13
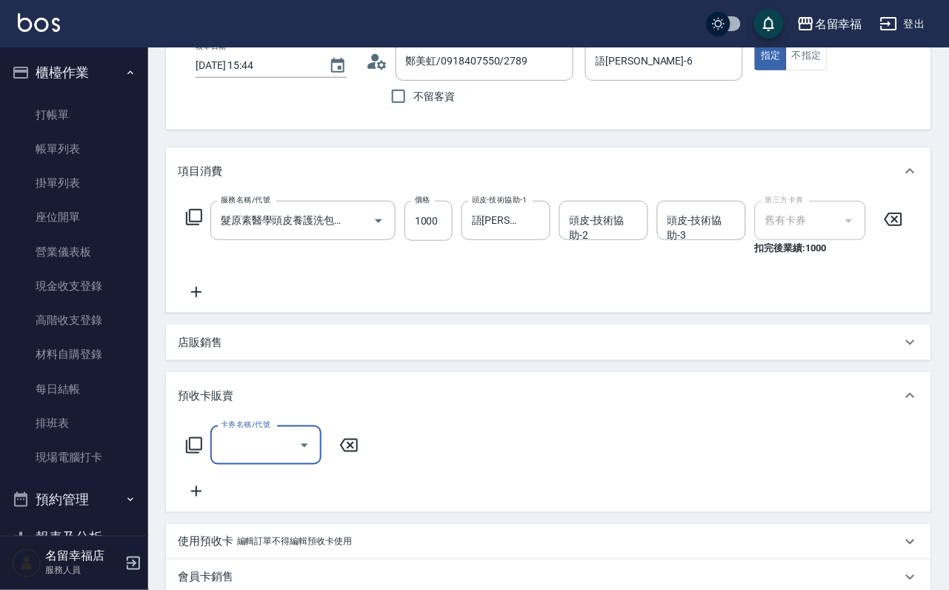
scroll to position [338, 0]
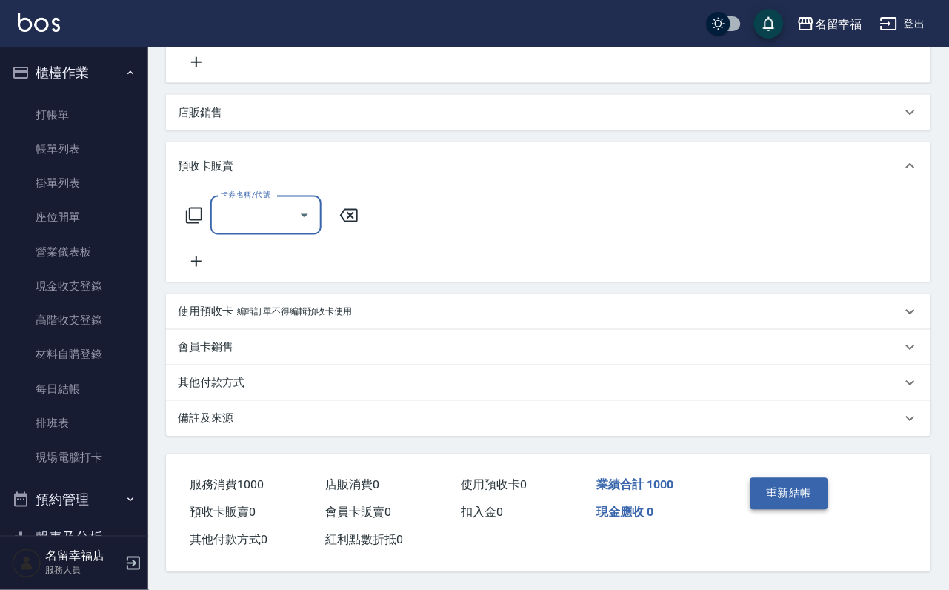
click at [816, 509] on button "重新結帳" at bounding box center [789, 493] width 79 height 31
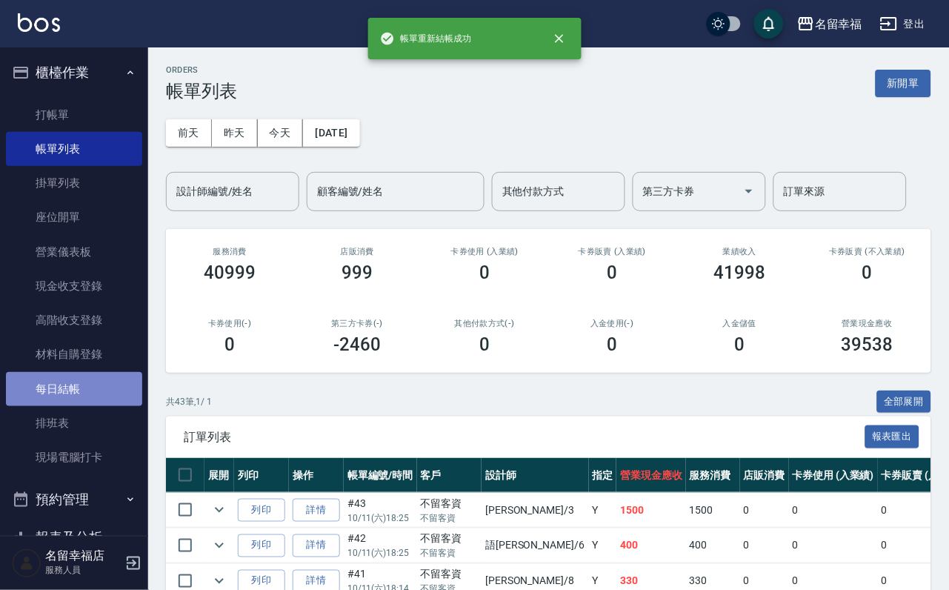
click at [84, 406] on link "每日結帳" at bounding box center [74, 389] width 136 height 34
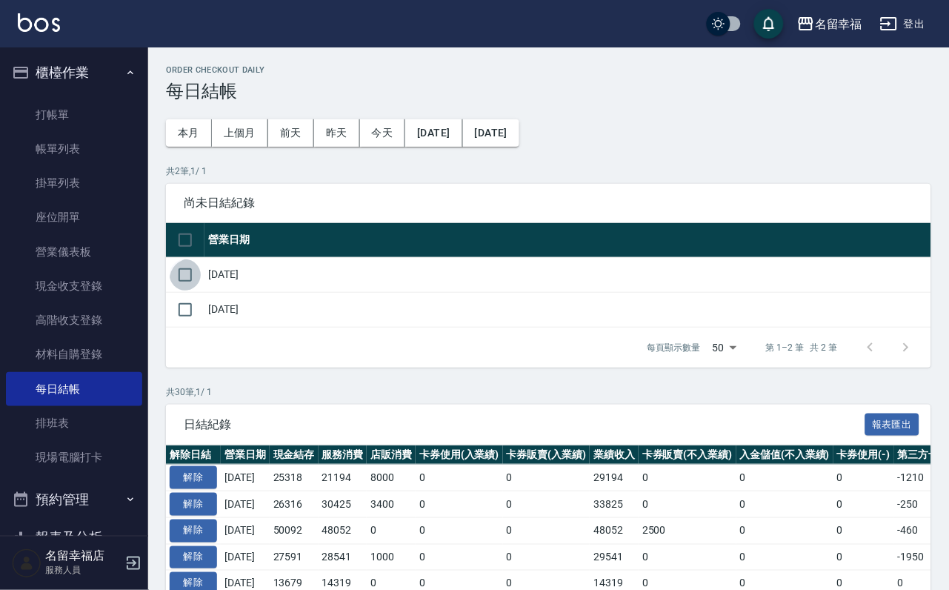
click at [193, 284] on input "checkbox" at bounding box center [185, 274] width 31 height 31
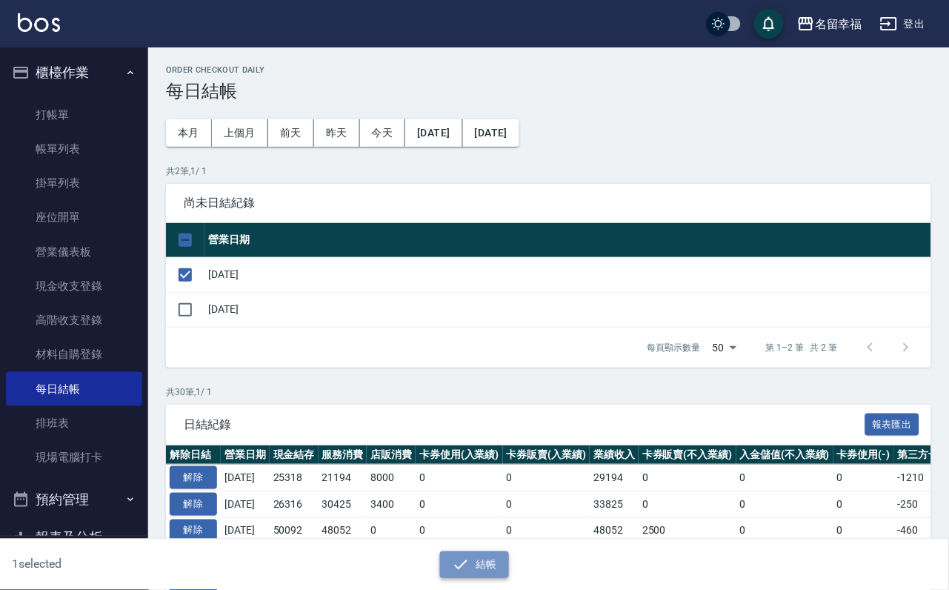
click at [454, 556] on icon "button" at bounding box center [461, 565] width 18 height 18
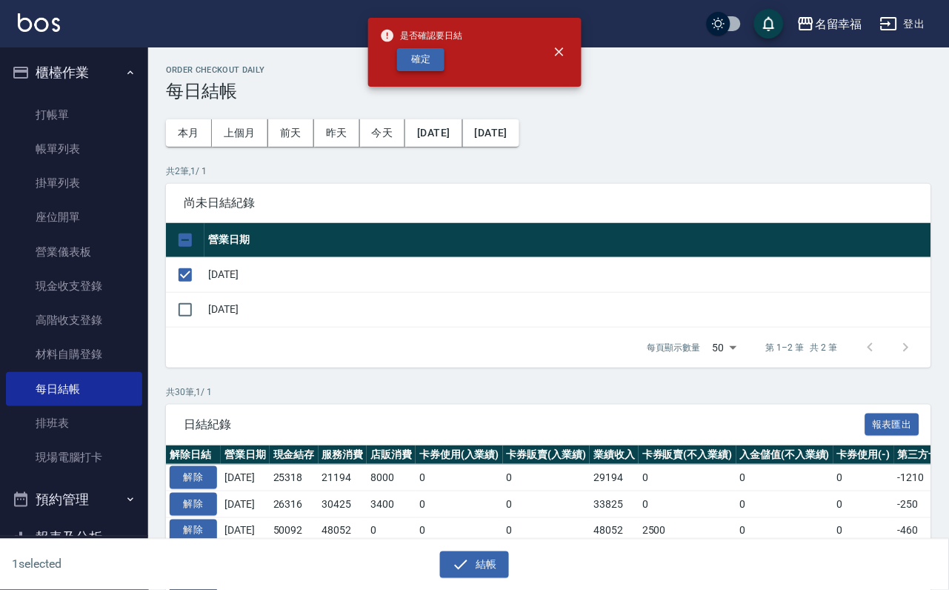
click at [424, 70] on button "確定" at bounding box center [420, 59] width 47 height 23
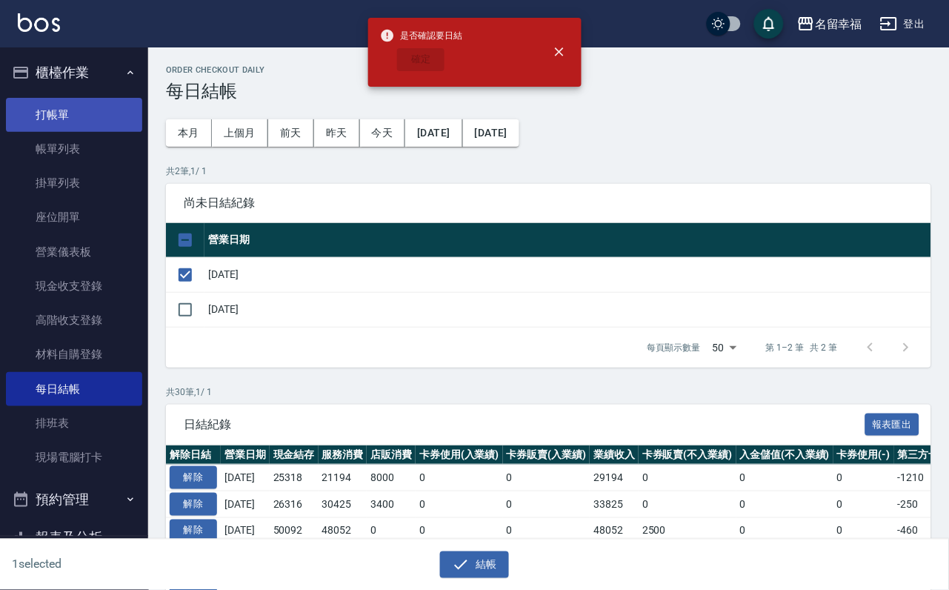
checkbox input "false"
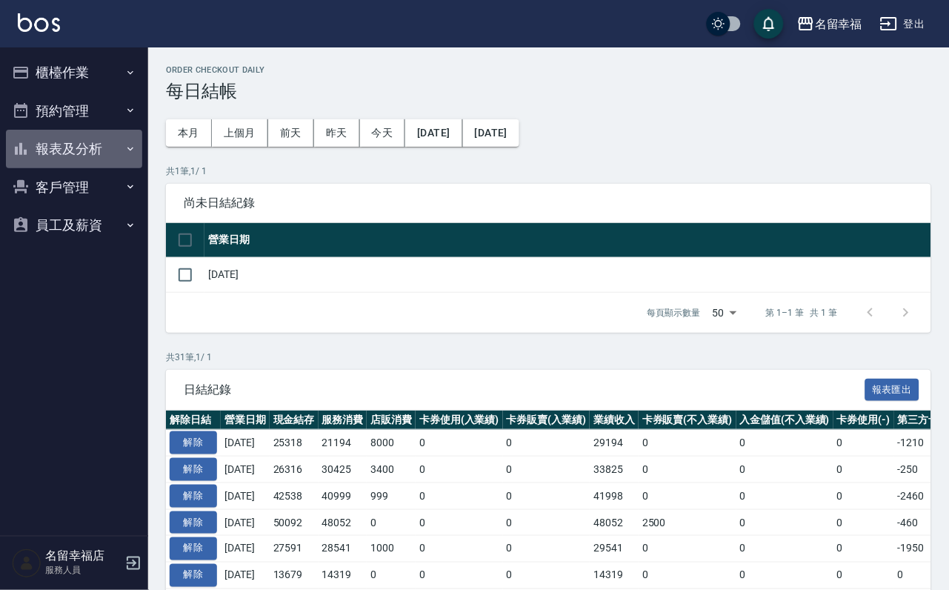
drag, startPoint x: 78, startPoint y: 159, endPoint x: 76, endPoint y: 220, distance: 60.8
click at [79, 159] on button "報表及分析" at bounding box center [74, 149] width 136 height 39
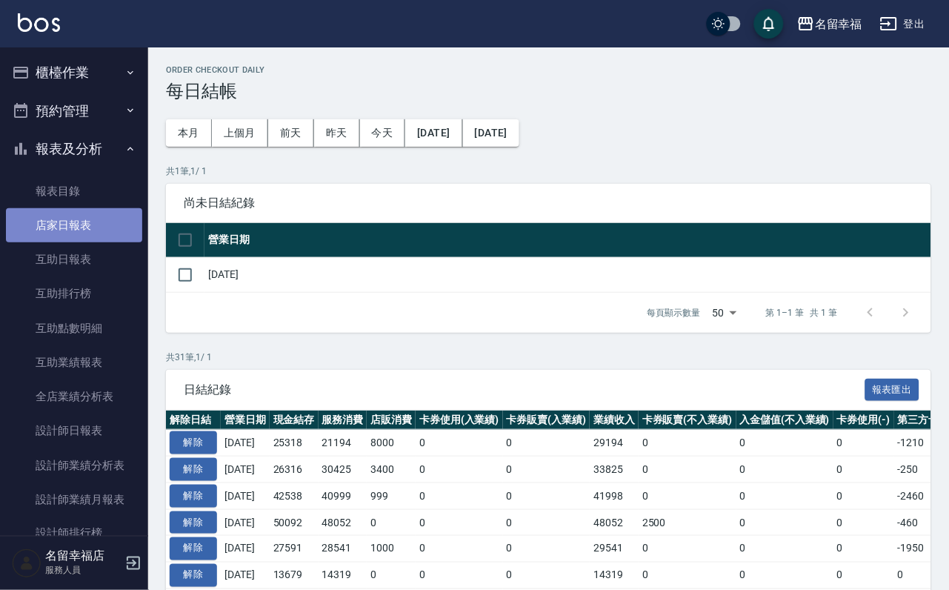
click at [76, 242] on link "店家日報表" at bounding box center [74, 225] width 136 height 34
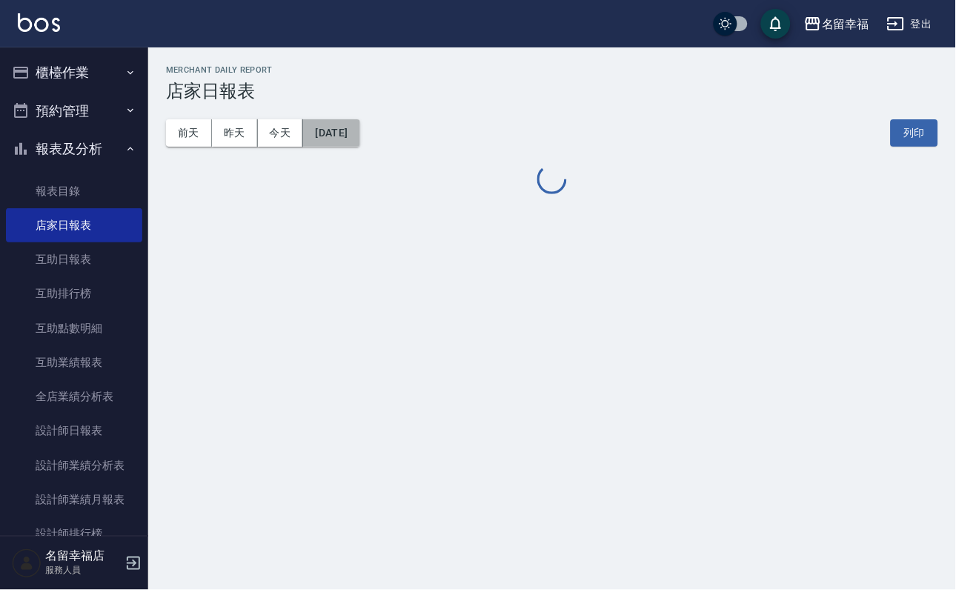
click at [359, 137] on button "[DATE]" at bounding box center [331, 132] width 56 height 27
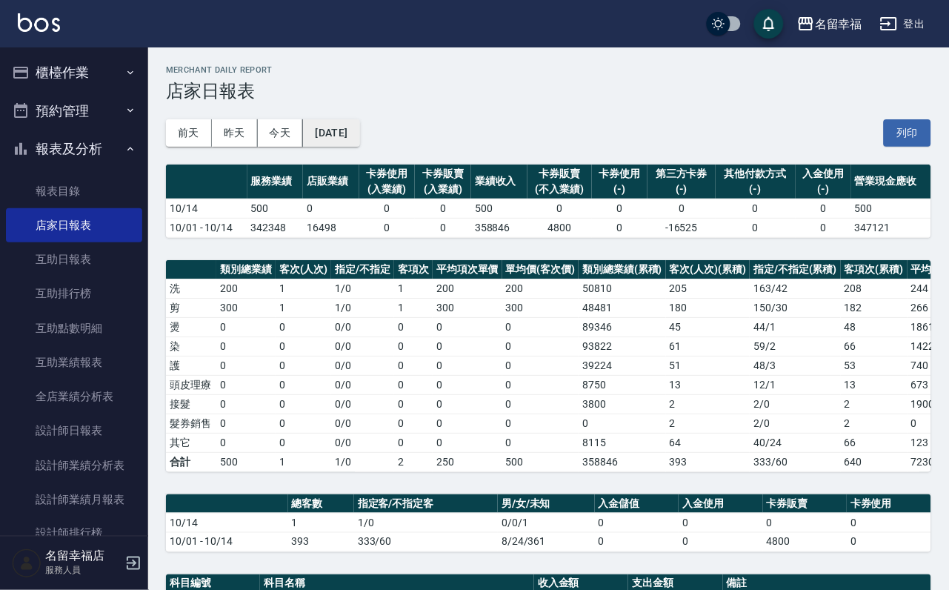
click at [359, 141] on button "[DATE]" at bounding box center [331, 132] width 56 height 27
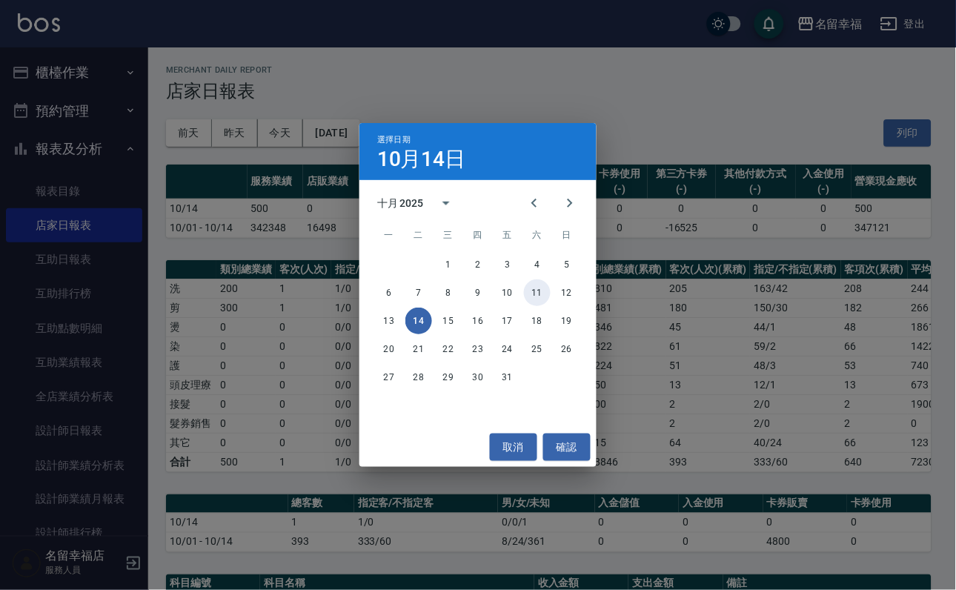
click at [525, 287] on button "11" at bounding box center [537, 292] width 27 height 27
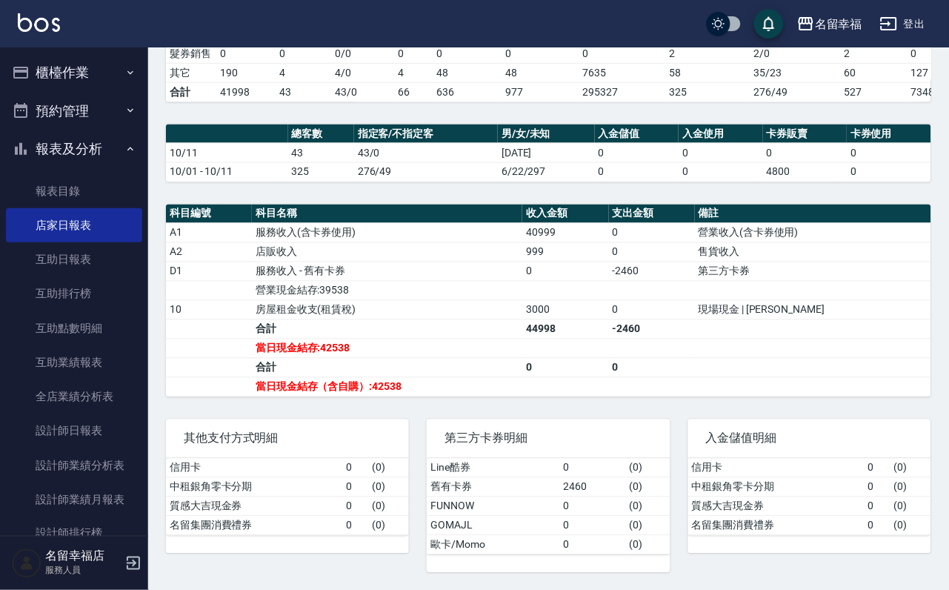
scroll to position [436, 0]
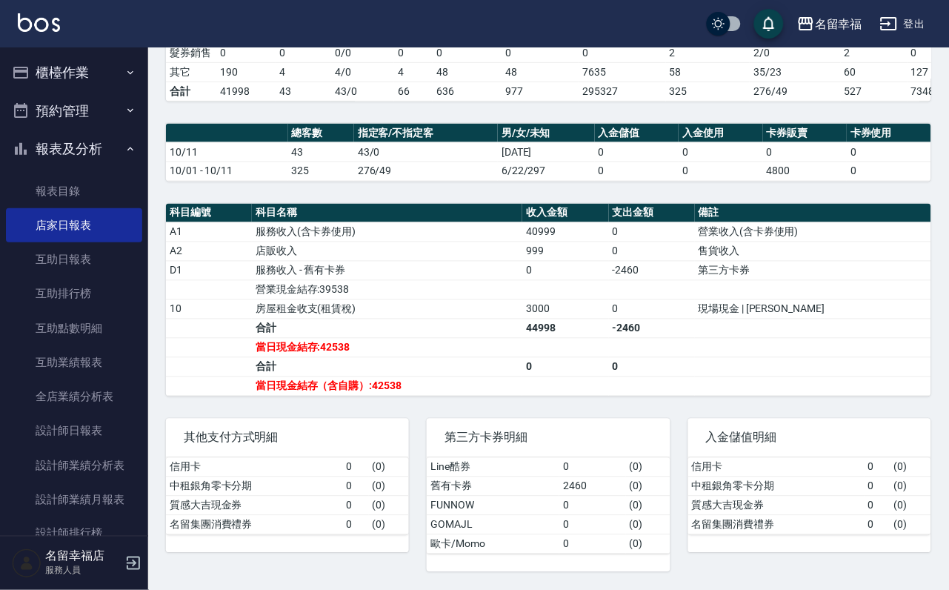
click at [76, 56] on button "櫃檯作業" at bounding box center [74, 72] width 136 height 39
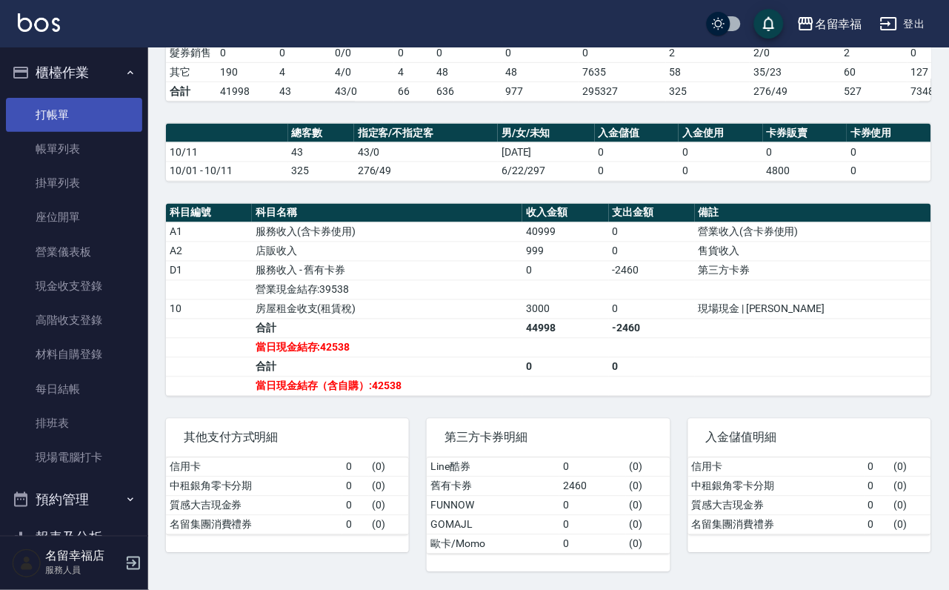
click at [95, 132] on link "打帳單" at bounding box center [74, 115] width 136 height 34
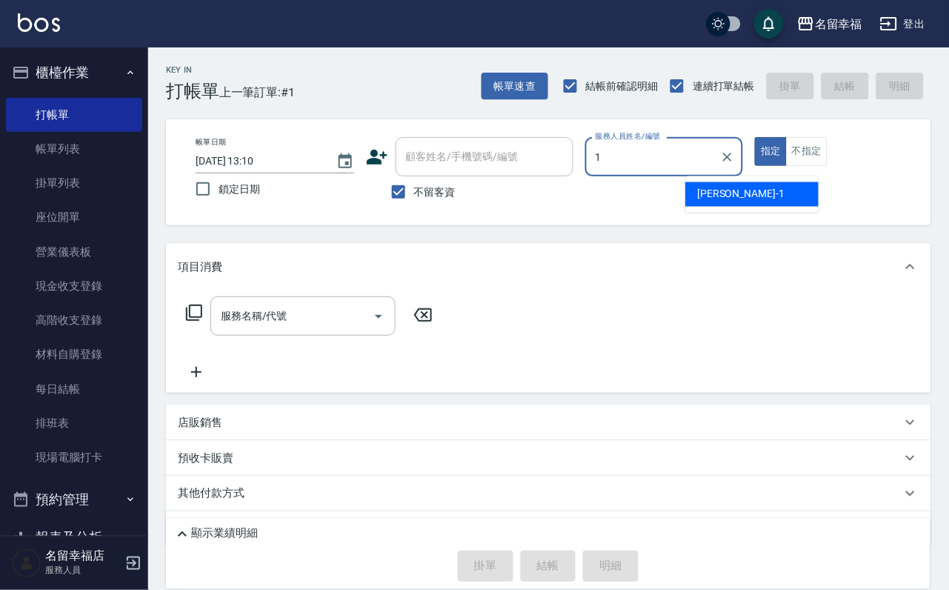
type input "[PERSON_NAME]-1"
type button "true"
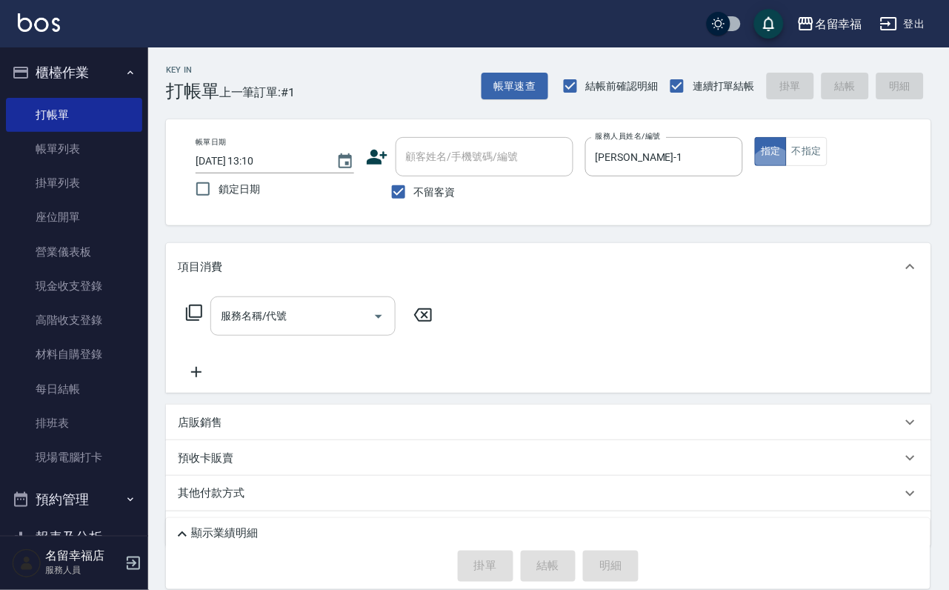
click at [338, 317] on input "服務名稱/代號" at bounding box center [292, 316] width 150 height 26
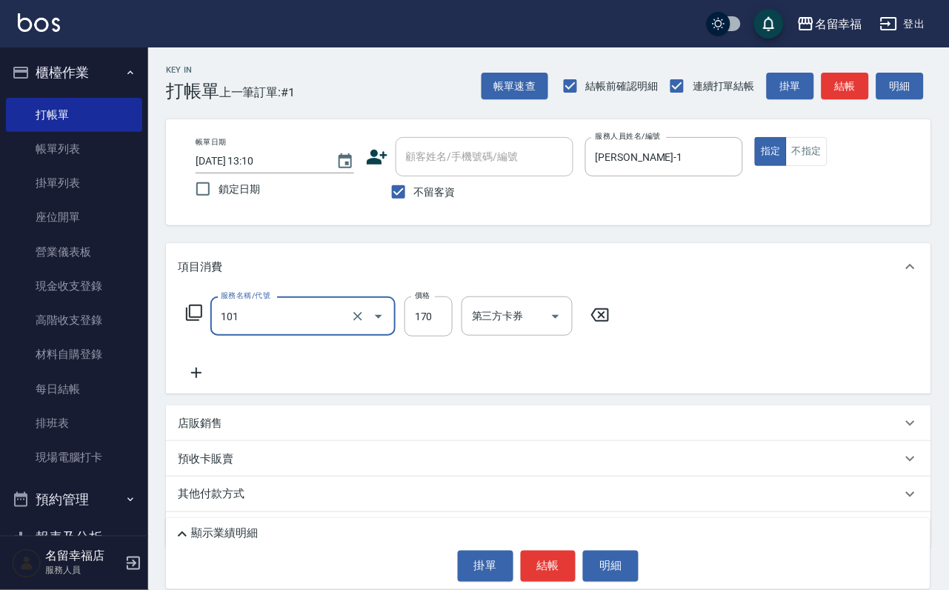
type input "洗髮(101)"
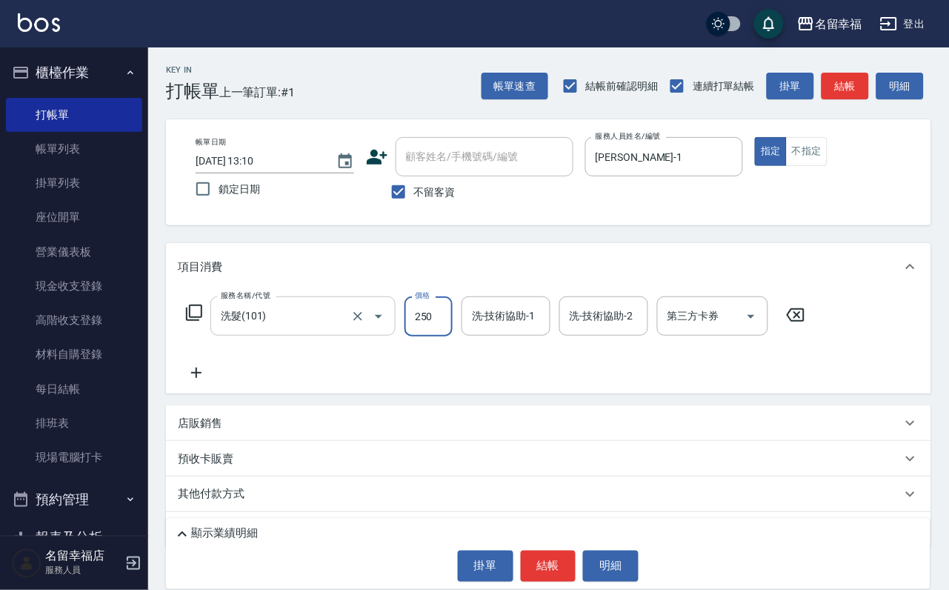
type input "250"
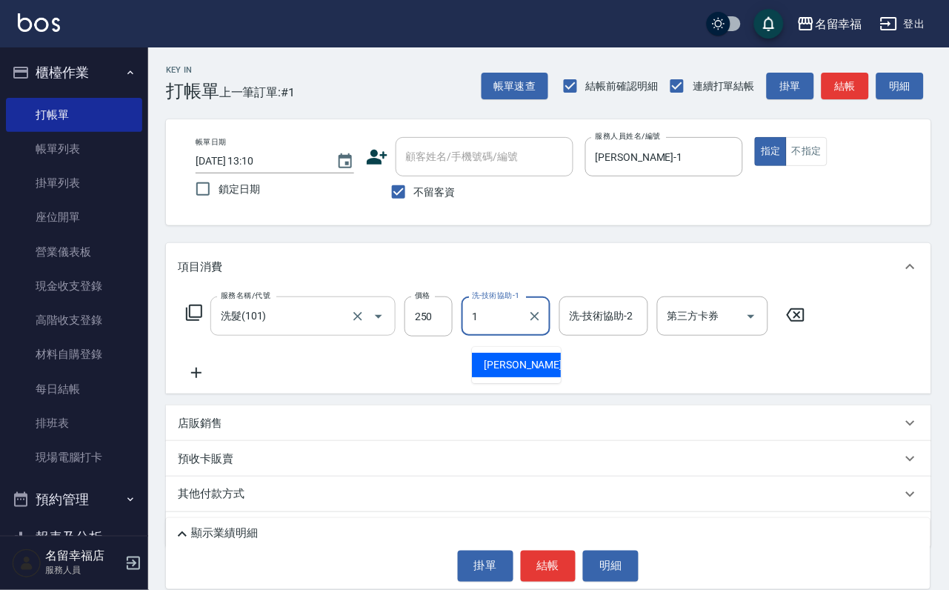
type input "[PERSON_NAME]-1"
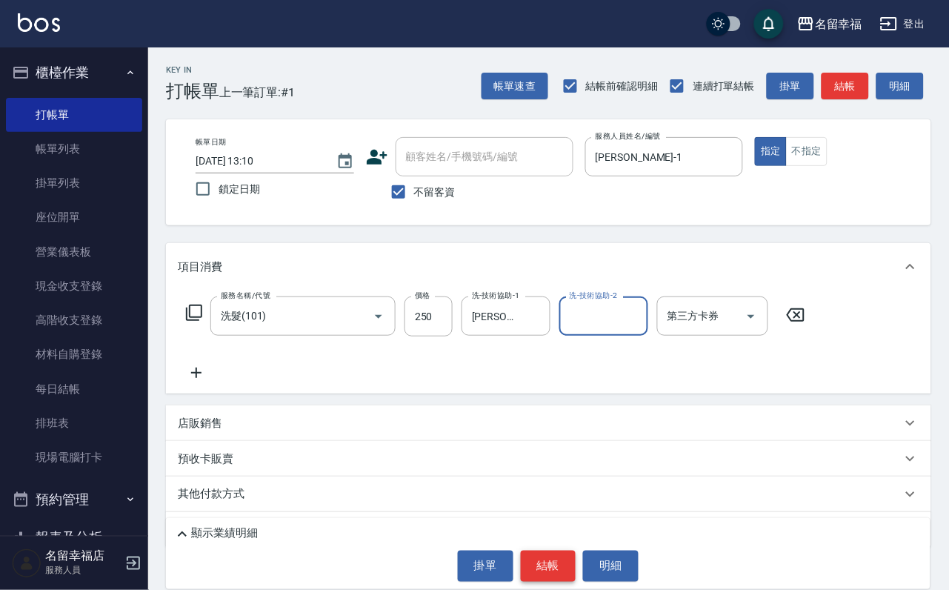
drag, startPoint x: 565, startPoint y: 555, endPoint x: 565, endPoint y: 545, distance: 9.7
click at [565, 553] on button "結帳" at bounding box center [549, 565] width 56 height 31
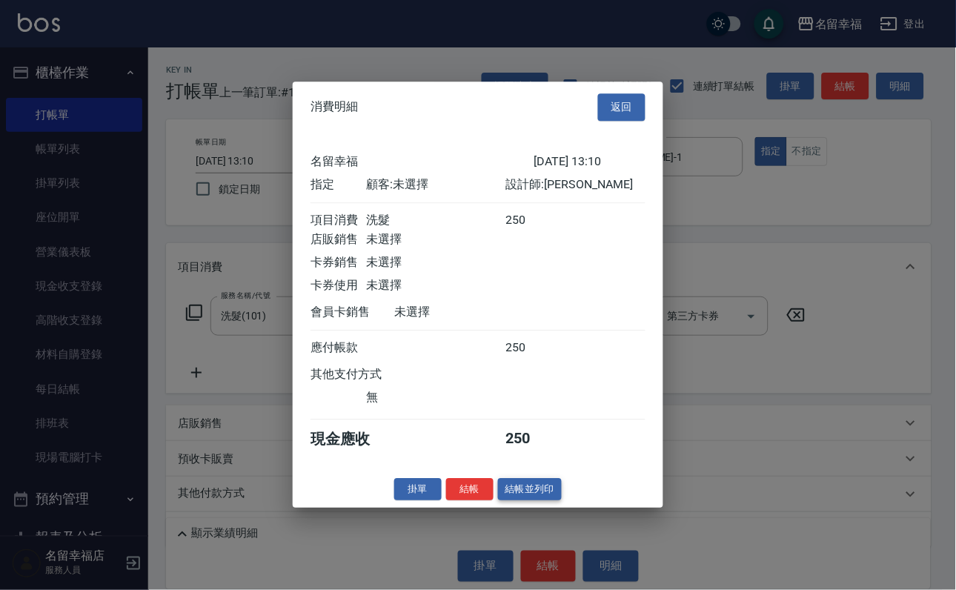
scroll to position [183, 0]
click at [446, 501] on button "結帳" at bounding box center [469, 489] width 47 height 23
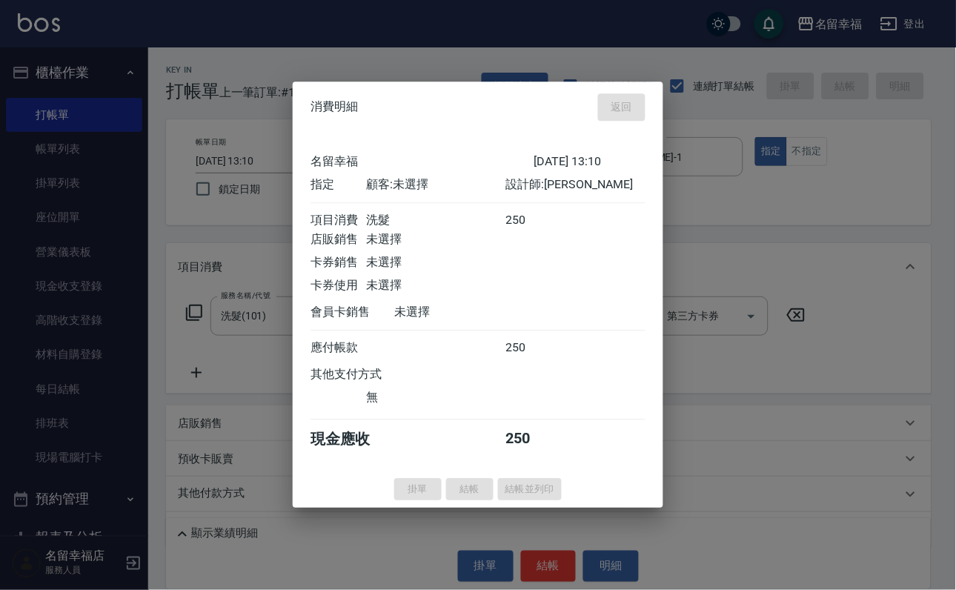
type input "[DATE] 13:38"
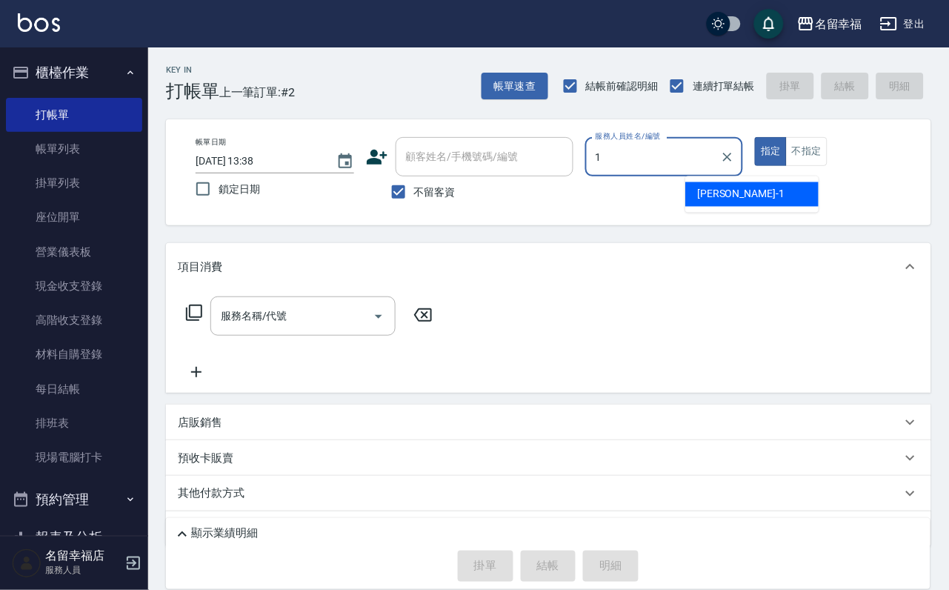
type input "[PERSON_NAME]-1"
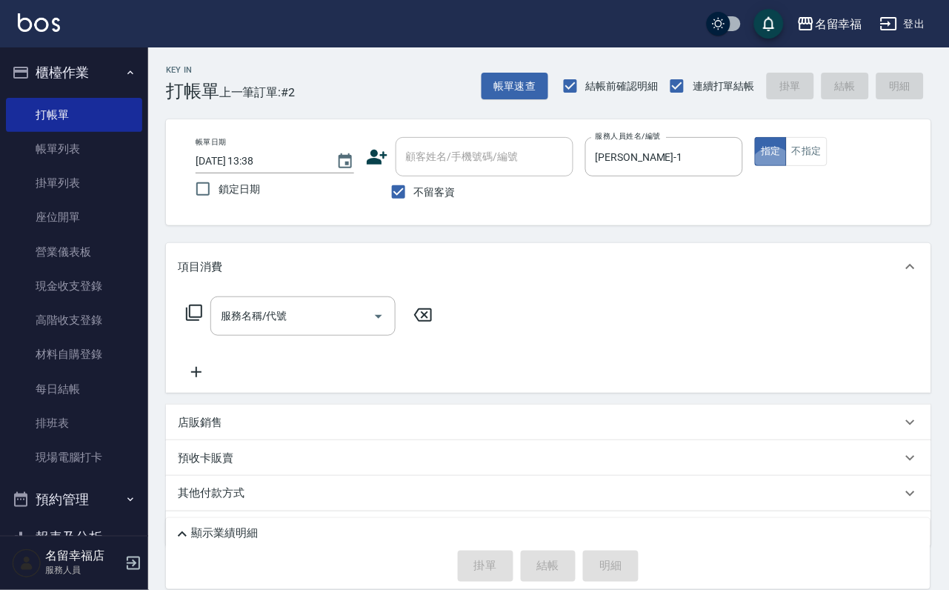
click at [200, 322] on icon at bounding box center [194, 313] width 18 height 18
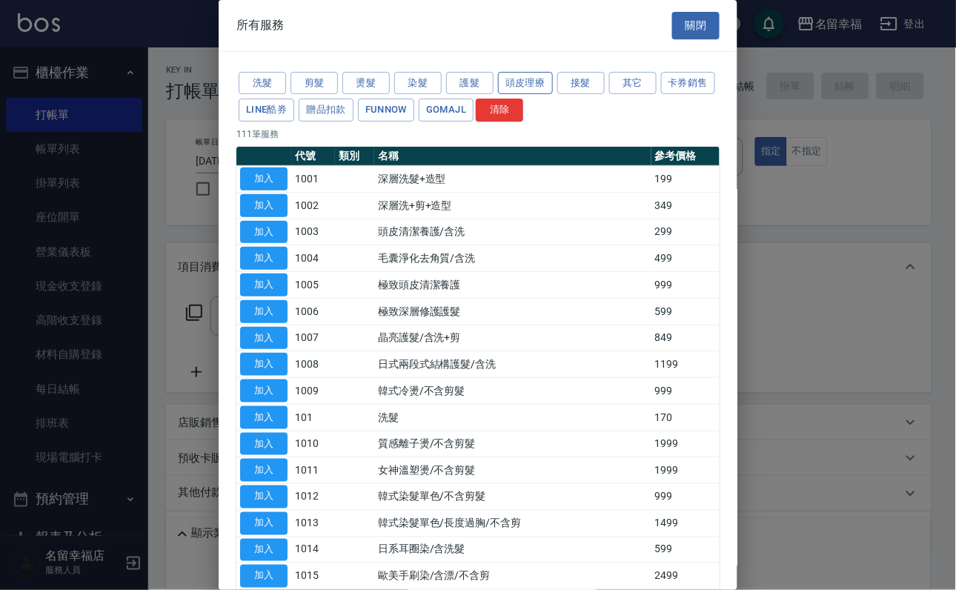
click at [547, 95] on button "頭皮理療" at bounding box center [525, 83] width 55 height 23
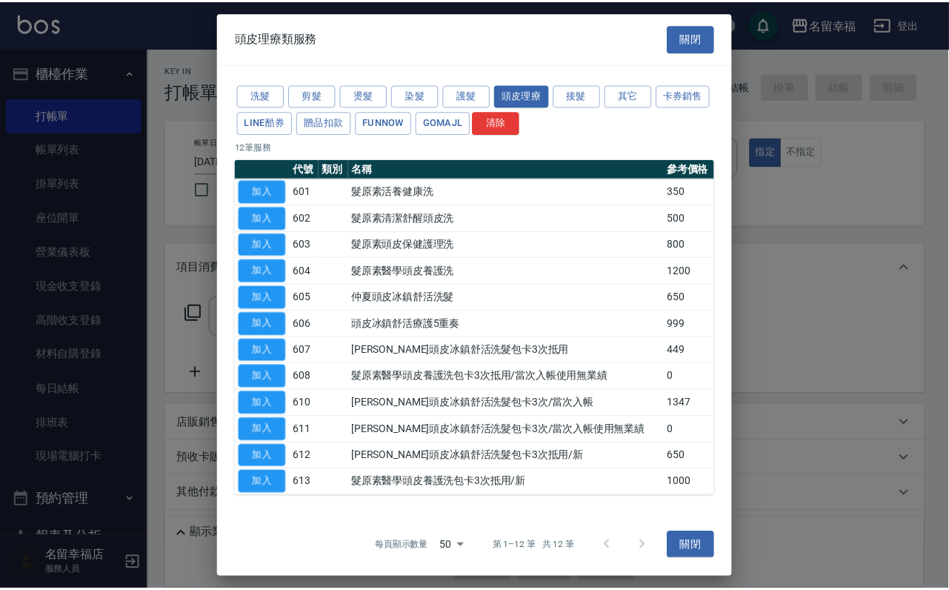
scroll to position [136, 0]
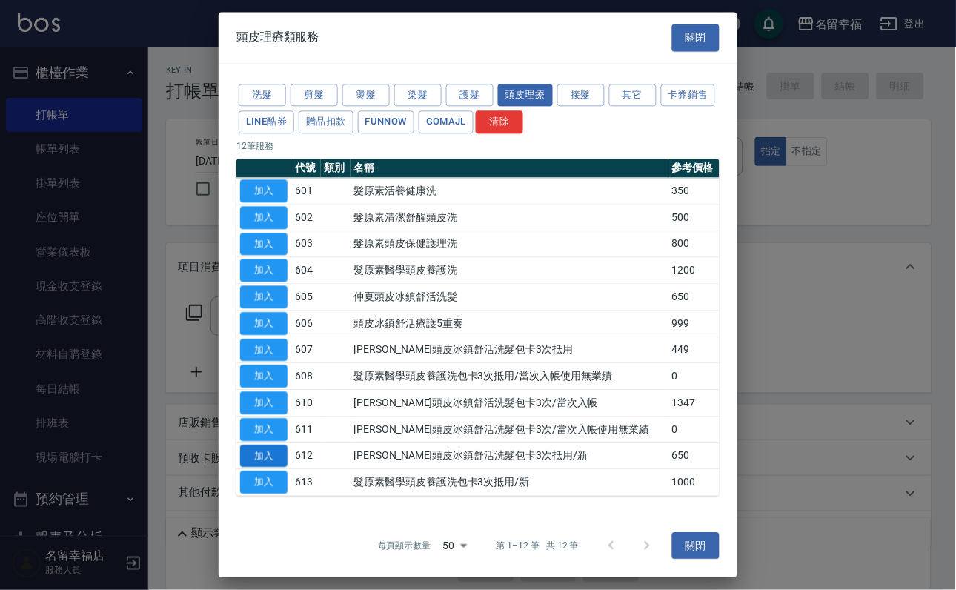
click at [252, 444] on button "加入" at bounding box center [263, 455] width 47 height 23
type input "[PERSON_NAME]頭皮冰鎮舒活洗髮包卡3次抵用/新(612)"
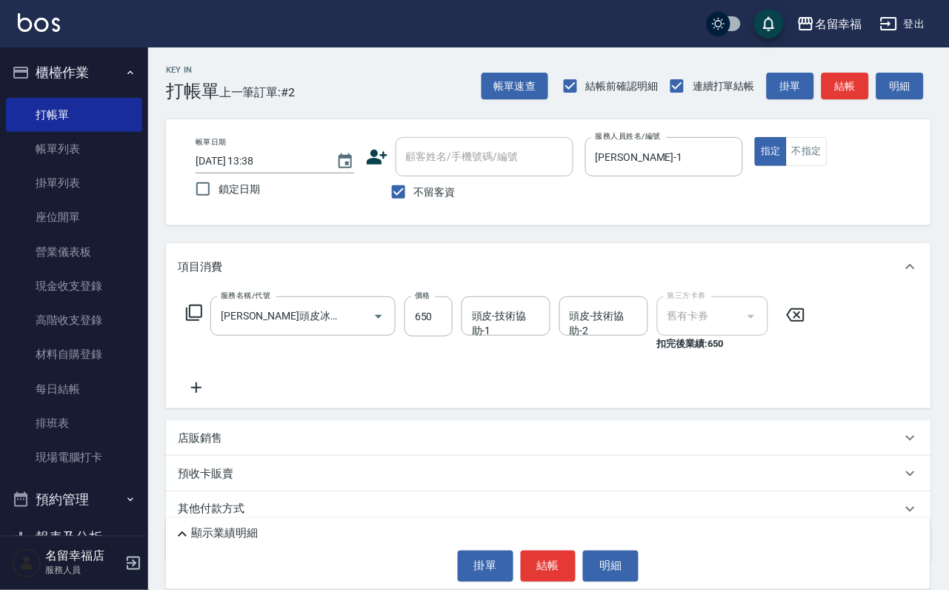
click at [502, 319] on div "頭皮-技術協助-1 頭皮-技術協助-1" at bounding box center [506, 315] width 89 height 39
type input "2"
type input "1"
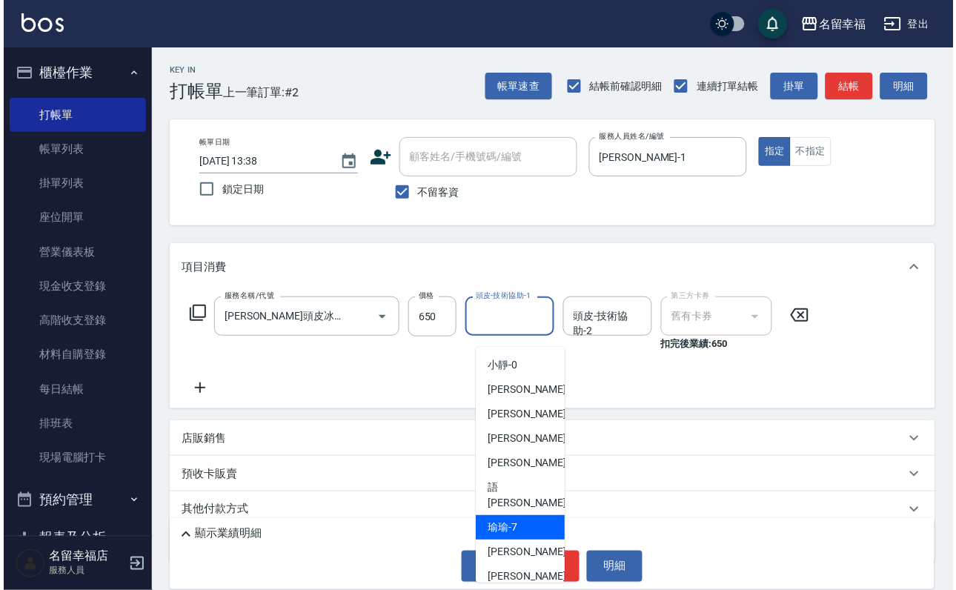
scroll to position [111, 0]
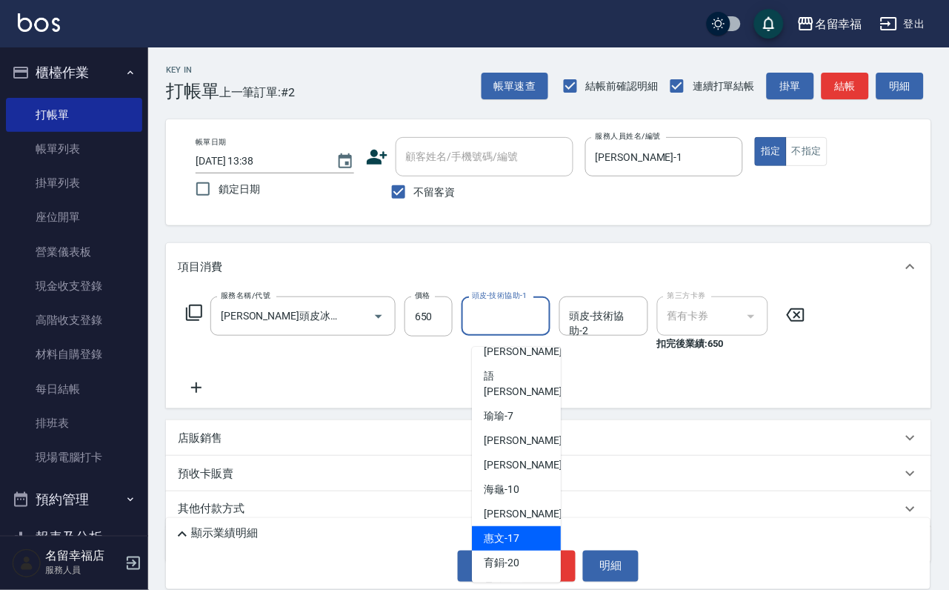
click at [527, 526] on div "惠文 -17" at bounding box center [516, 538] width 89 height 24
type input "惠文-17"
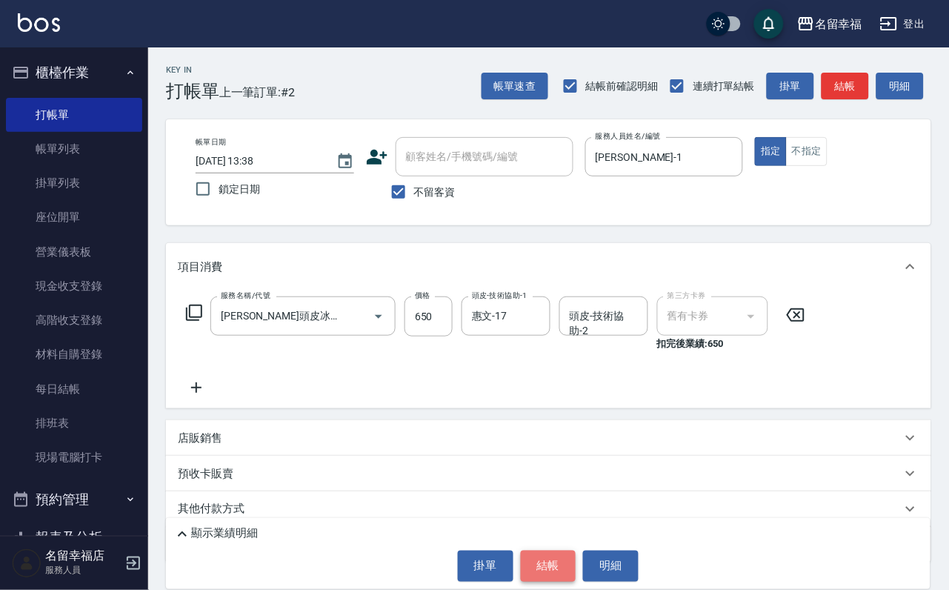
click at [556, 551] on button "結帳" at bounding box center [549, 565] width 56 height 31
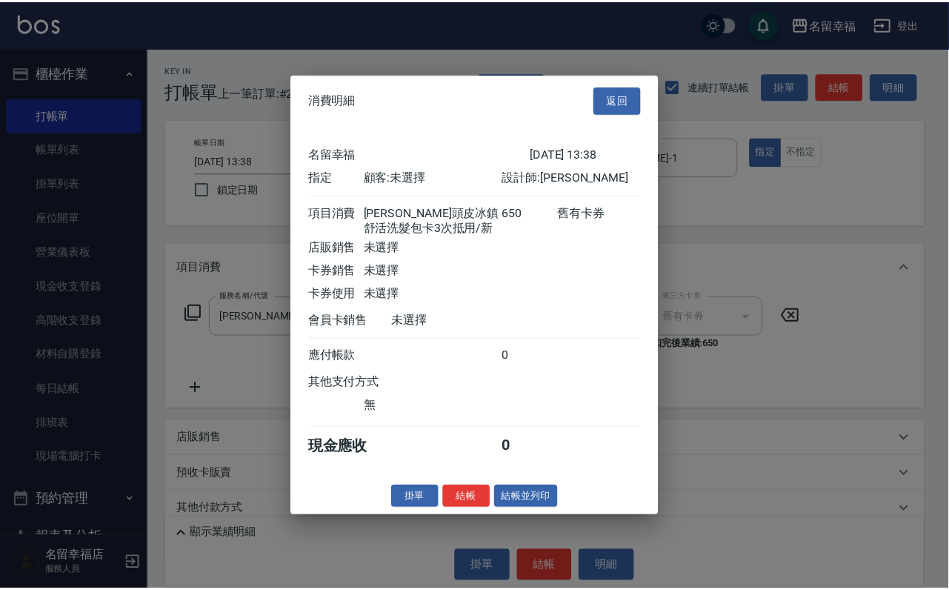
scroll to position [210, 0]
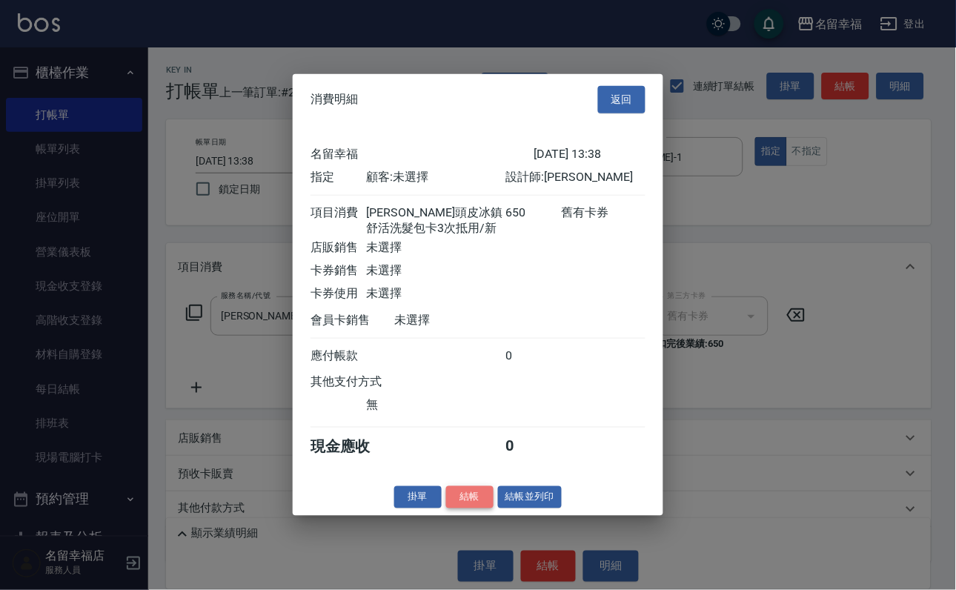
click at [455, 508] on button "結帳" at bounding box center [469, 496] width 47 height 23
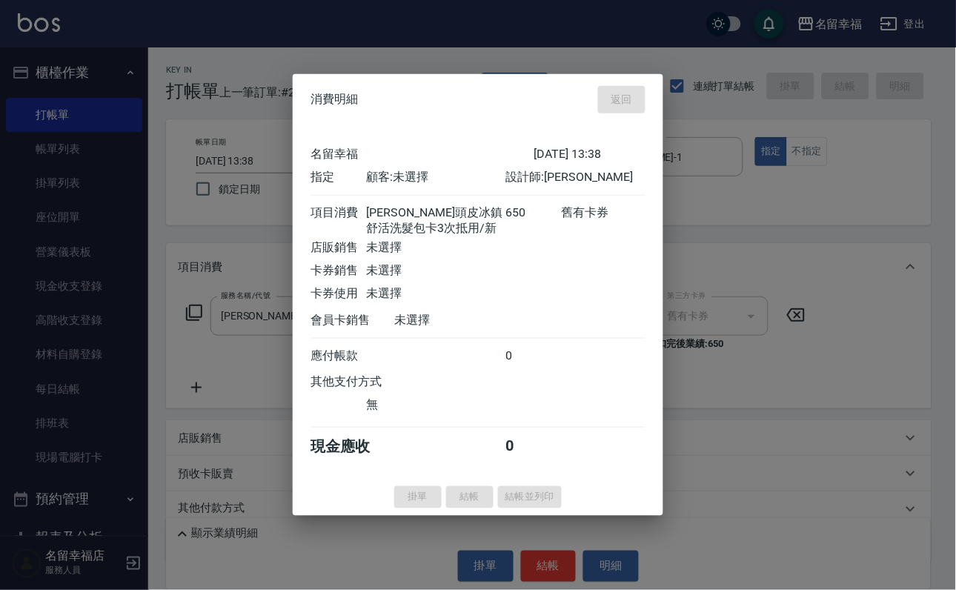
type input "2025/10/14 13:41"
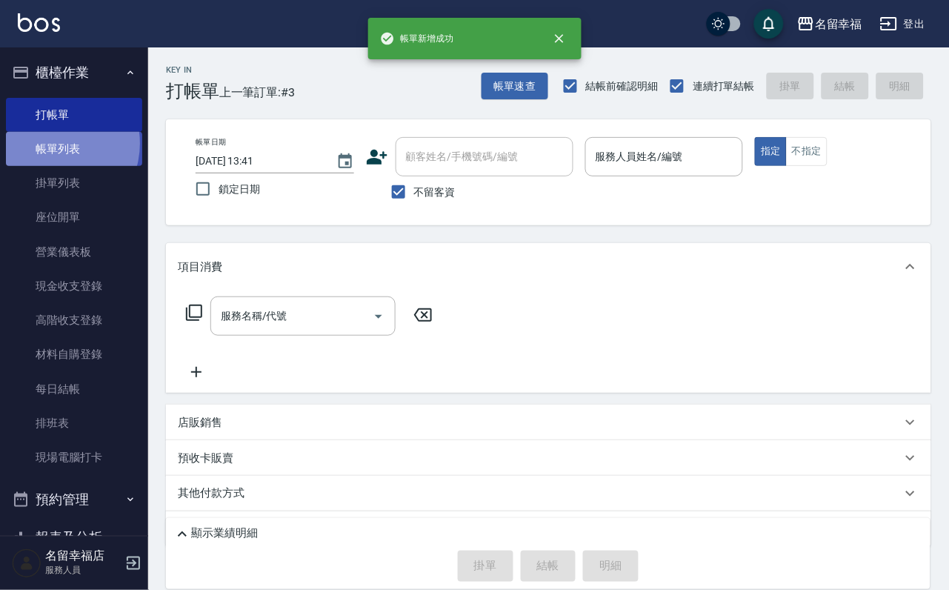
click at [53, 151] on link "帳單列表" at bounding box center [74, 149] width 136 height 34
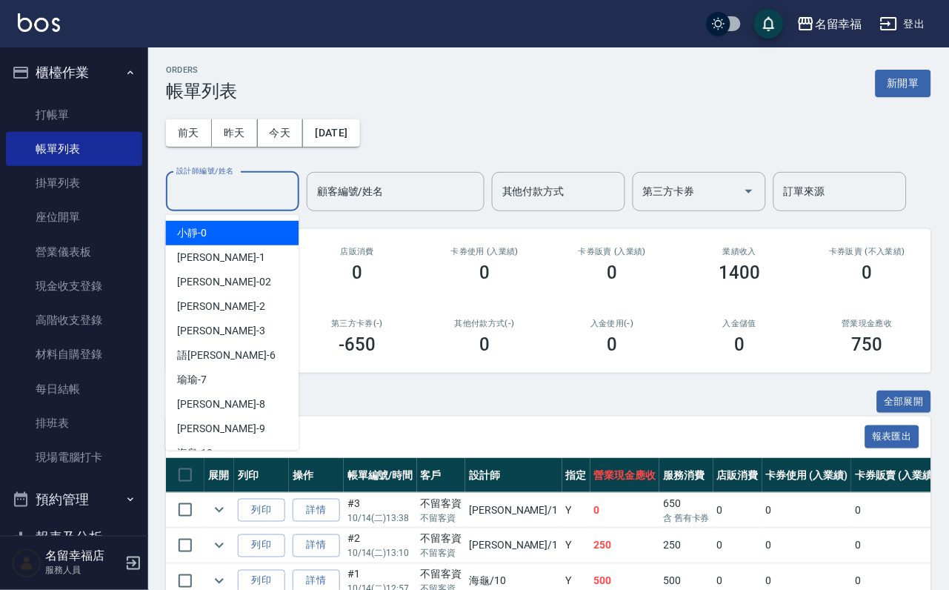
click at [247, 185] on input "設計師編號/姓名" at bounding box center [233, 192] width 120 height 26
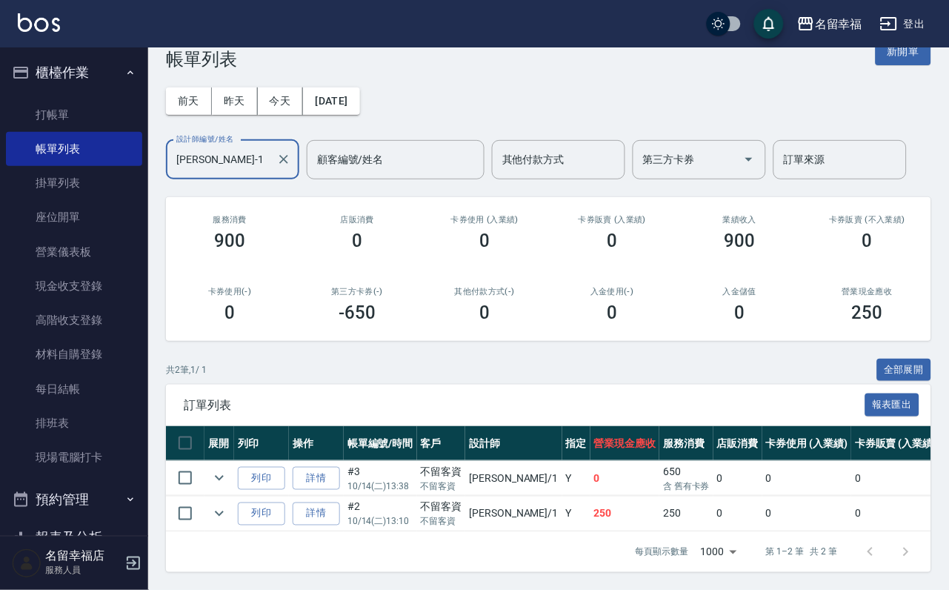
scroll to position [111, 0]
type input "珮瑜-1"
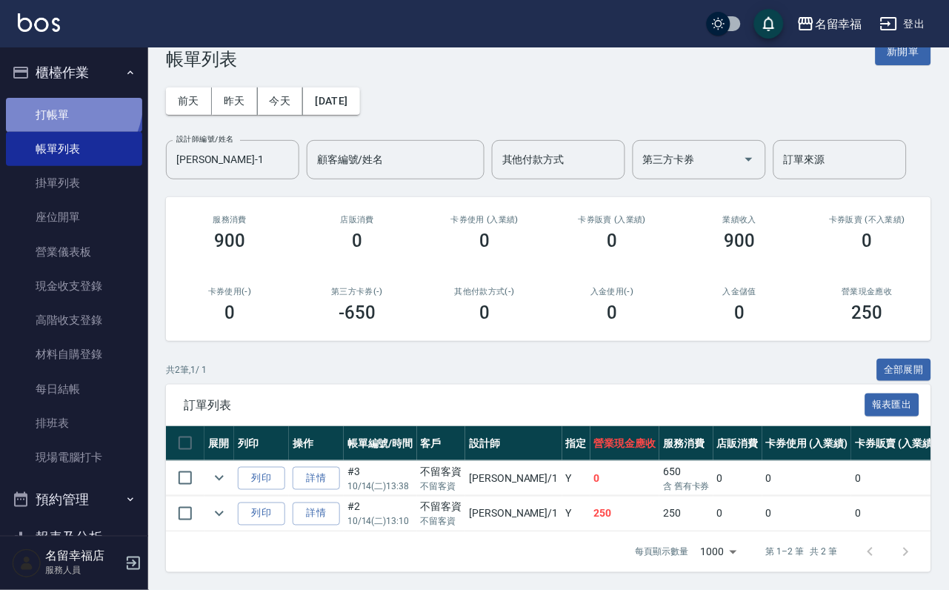
click at [44, 103] on link "打帳單" at bounding box center [74, 115] width 136 height 34
